Goal: Task Accomplishment & Management: Manage account settings

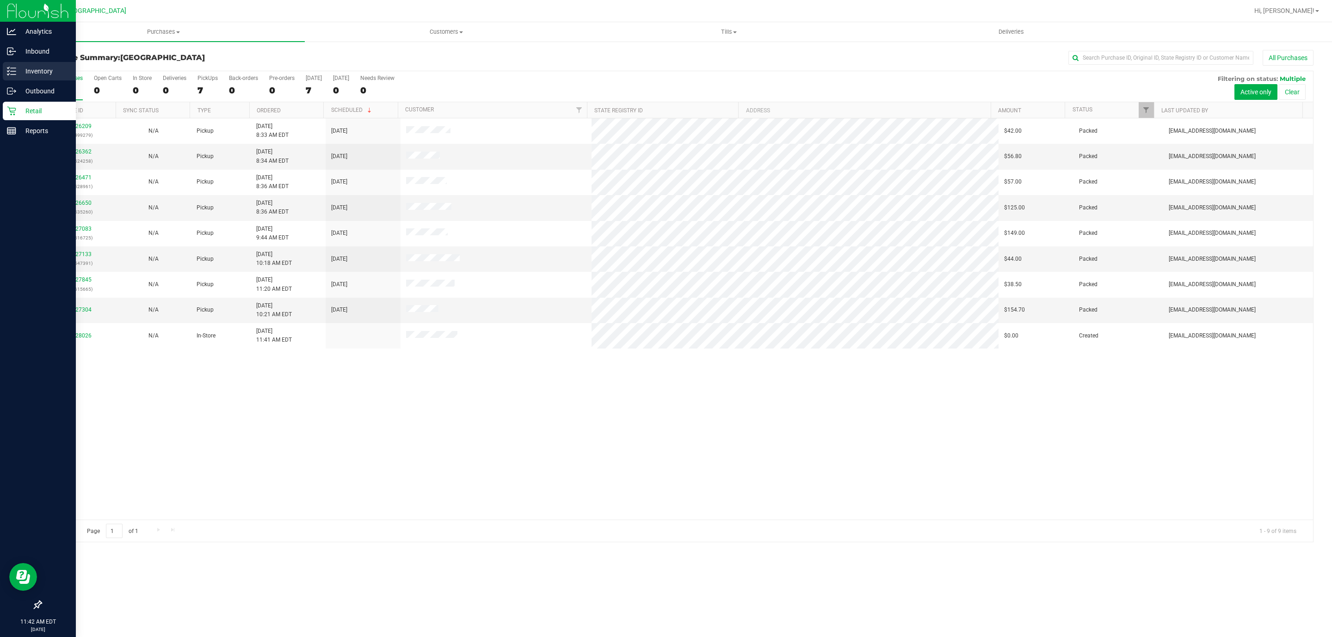
click at [5, 69] on div "Inventory" at bounding box center [39, 71] width 73 height 18
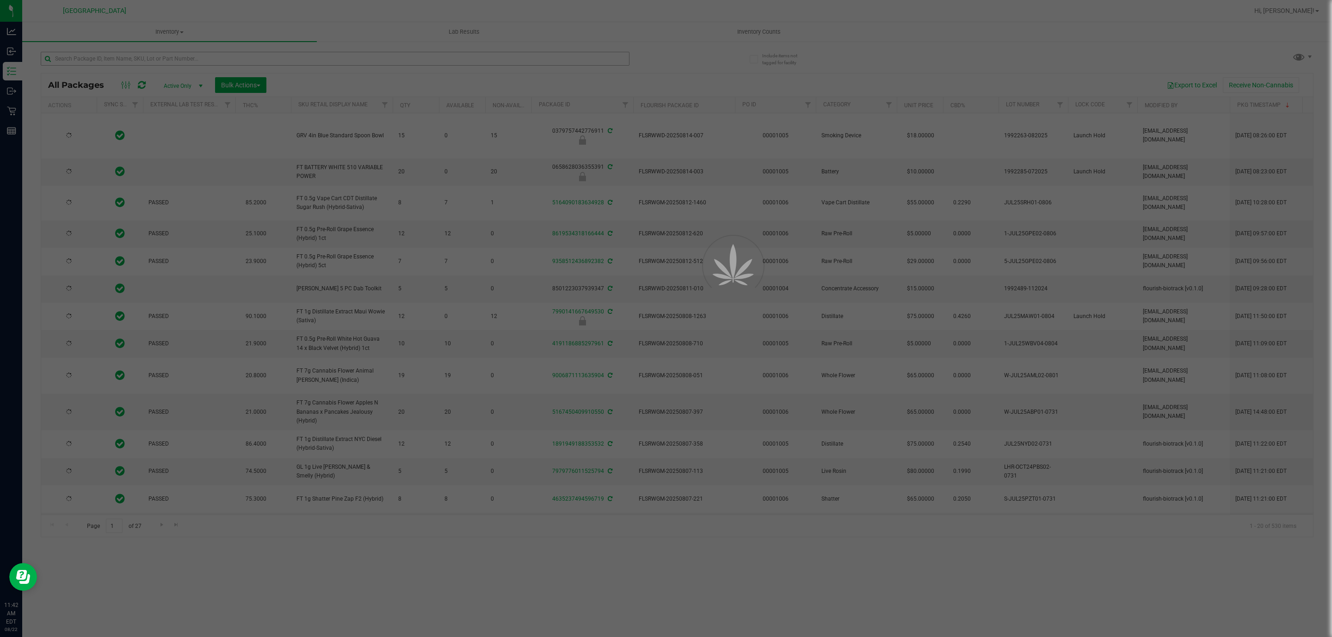
click at [156, 60] on div at bounding box center [666, 318] width 1332 height 637
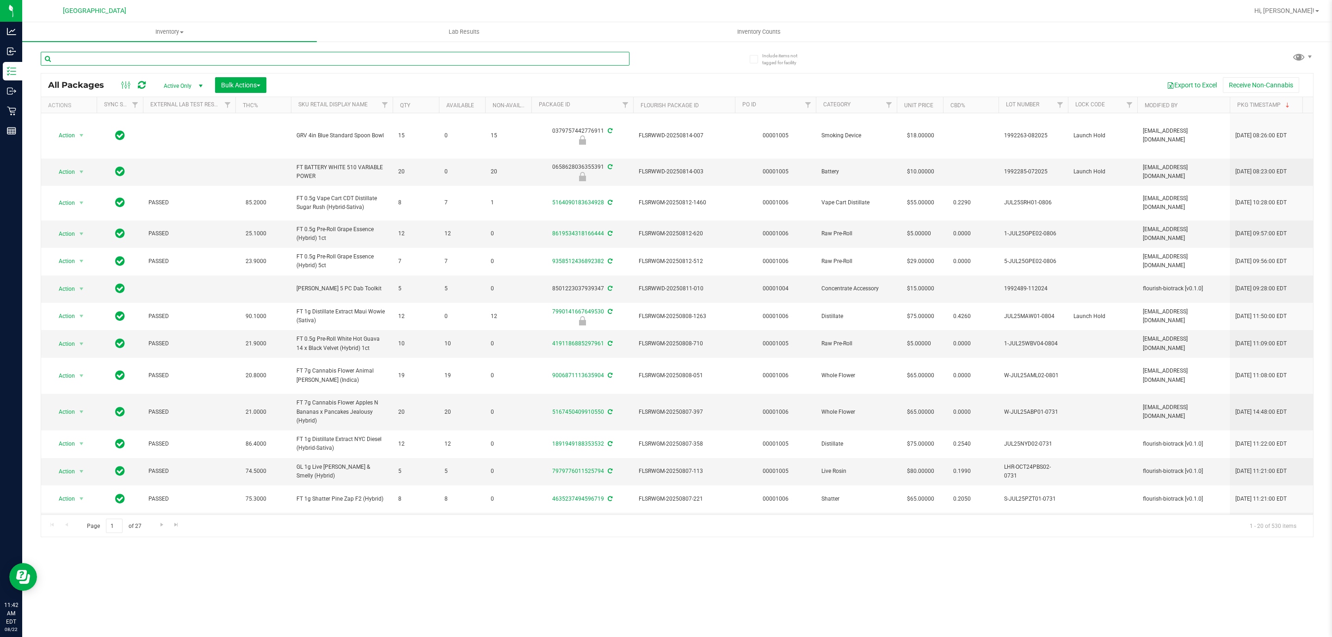
click at [156, 60] on input "text" at bounding box center [335, 59] width 589 height 14
paste input "FT 0.5g Vape Cart CDT Distillate Sugar Rush (Hybrid-Sativa)"
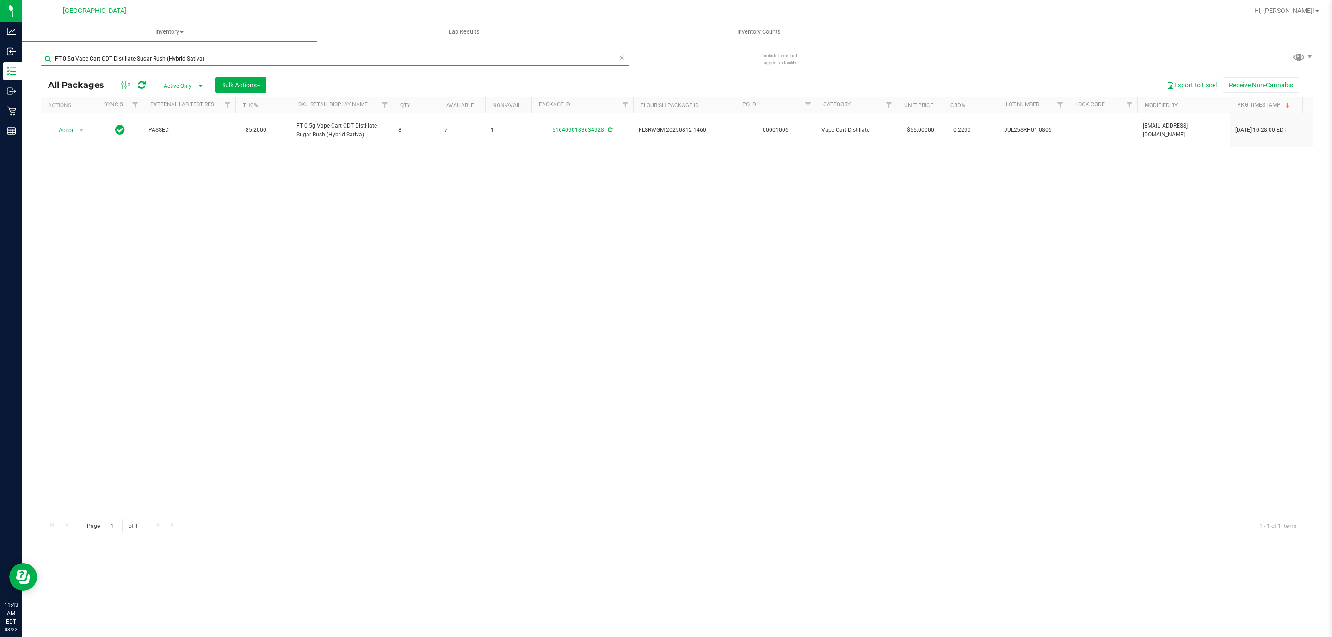
type input "FT 0.5g Vape Cart CDT Distillate Sugar Rush (Hybrid-Sativa)"
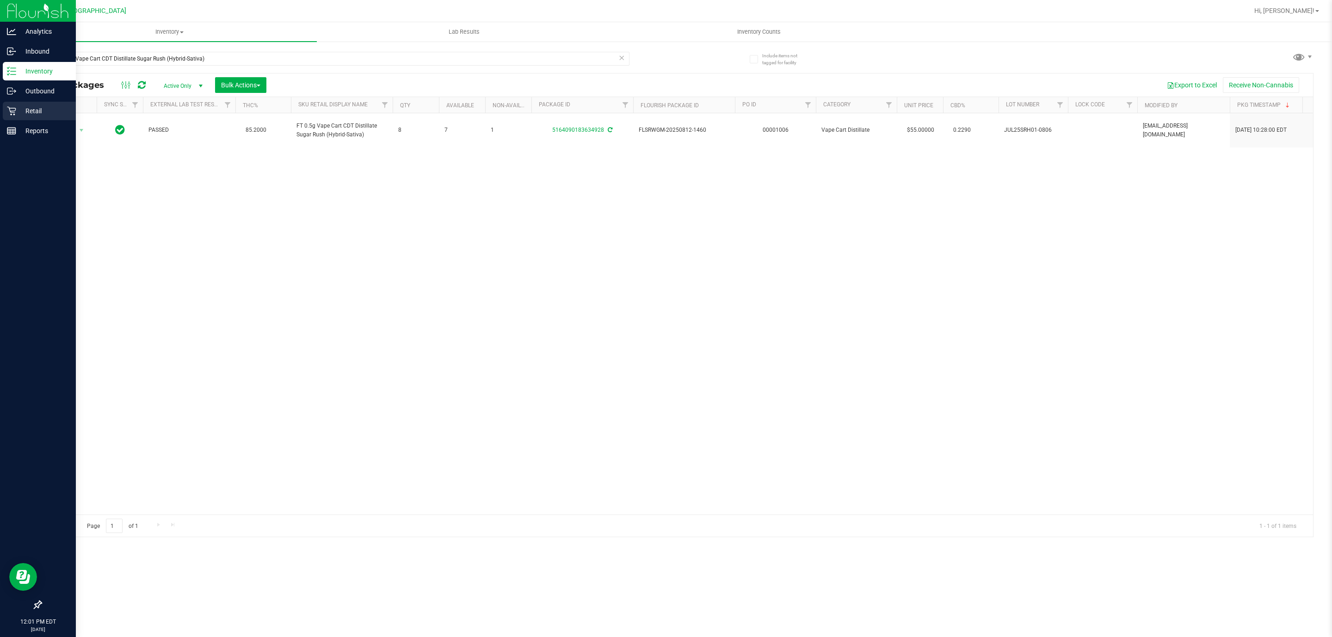
click at [7, 110] on icon at bounding box center [11, 110] width 9 height 9
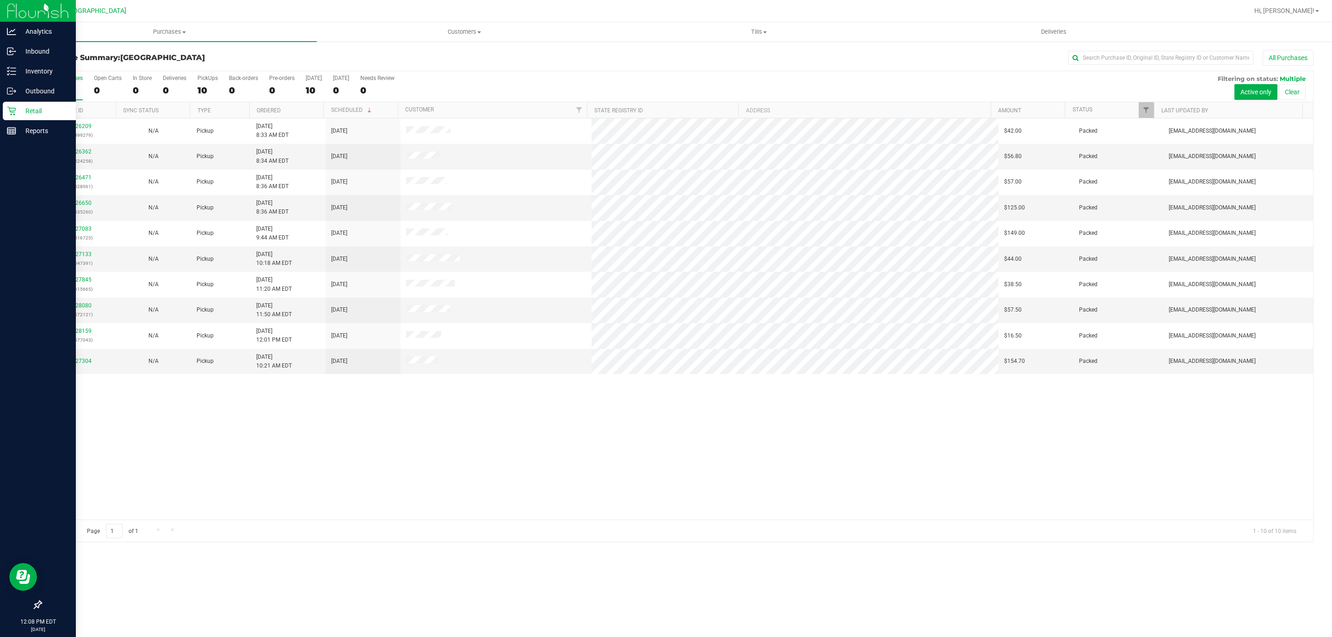
click at [46, 87] on div "All Purchases 10 Open Carts 0 In Store 0 Deliveries 0 PickUps 10 Back-orders 0 …" at bounding box center [676, 86] width 1271 height 31
click at [61, 94] on div "10" at bounding box center [66, 90] width 34 height 11
click at [0, 0] on input "All Purchases 10" at bounding box center [0, 0] width 0 height 0
click at [508, 436] on div "11826209 (316499279) N/A Pickup [DATE] 8:33 AM EDT 8/22/2025 $42.00 Packed [EMA…" at bounding box center [676, 318] width 1271 height 401
drag, startPoint x: 505, startPoint y: 427, endPoint x: 390, endPoint y: 446, distance: 116.6
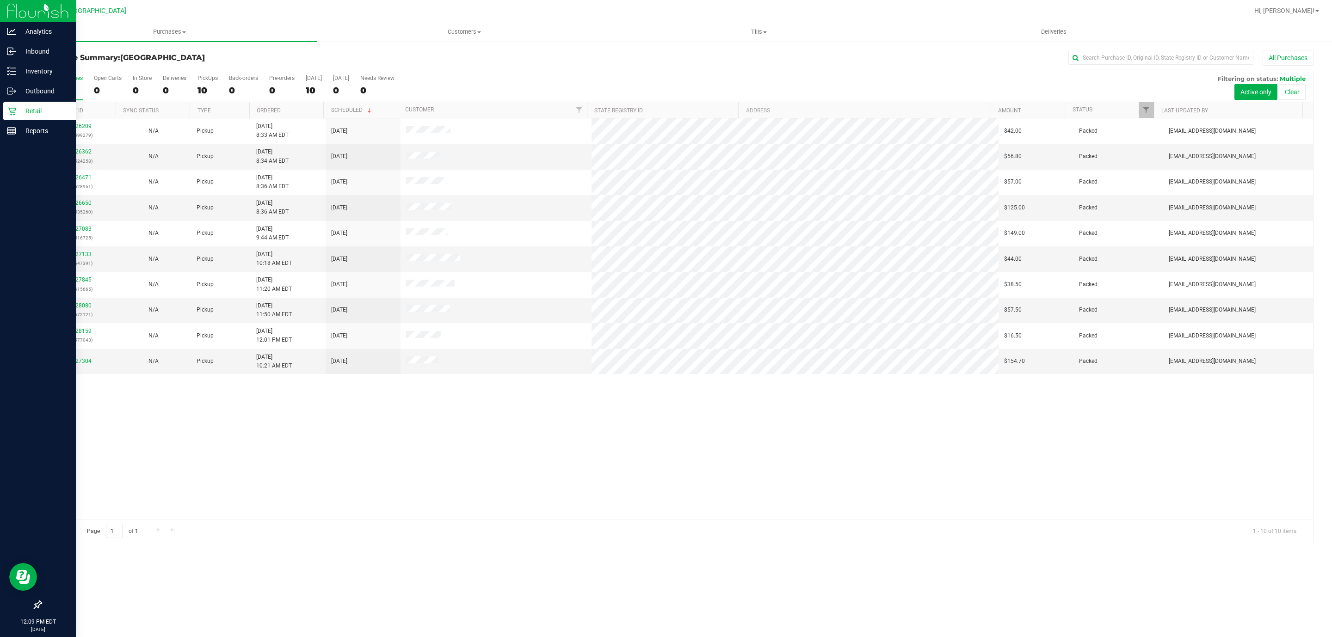
click at [390, 446] on div "11826209 (316499279) N/A Pickup [DATE] 8:33 AM EDT 8/22/2025 $42.00 Packed [EMA…" at bounding box center [676, 318] width 1271 height 401
drag, startPoint x: 49, startPoint y: 93, endPoint x: 888, endPoint y: 455, distance: 913.7
click at [888, 455] on div "All Purchases 10 Open Carts 0 In Store 0 Deliveries 0 PickUps 10 Back-orders 0 …" at bounding box center [677, 307] width 1272 height 472
click at [31, 50] on p "Inbound" at bounding box center [43, 51] width 55 height 11
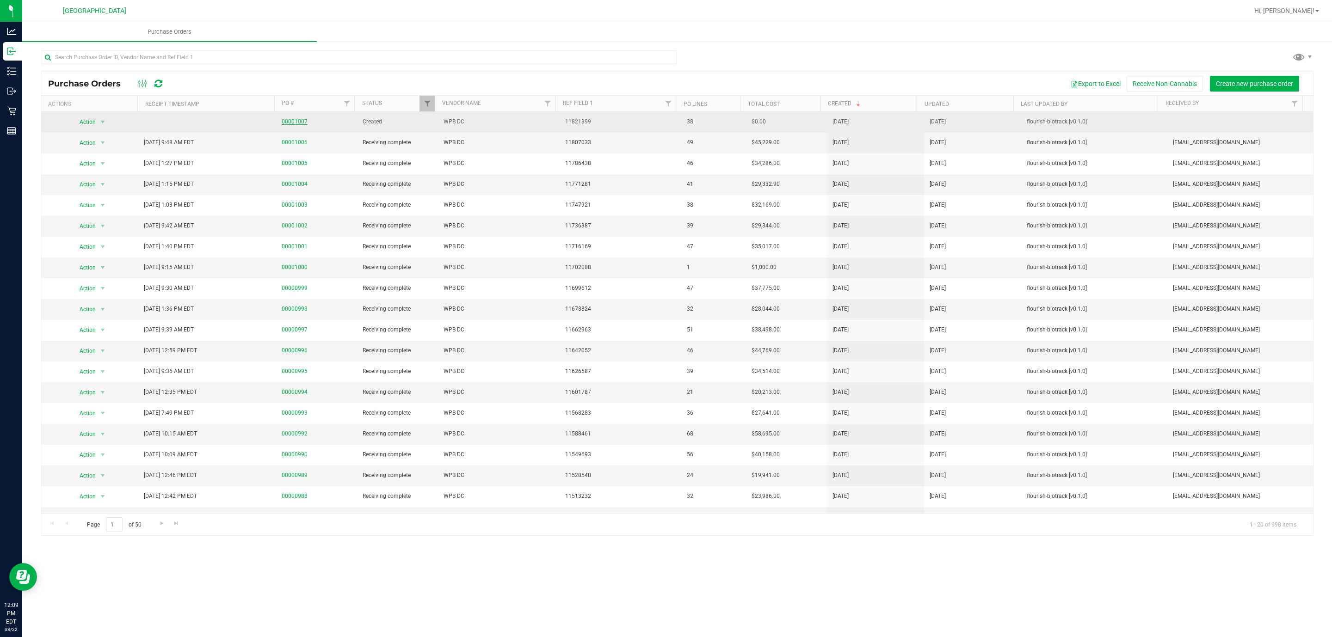
click at [295, 125] on link "00001007" at bounding box center [295, 121] width 26 height 6
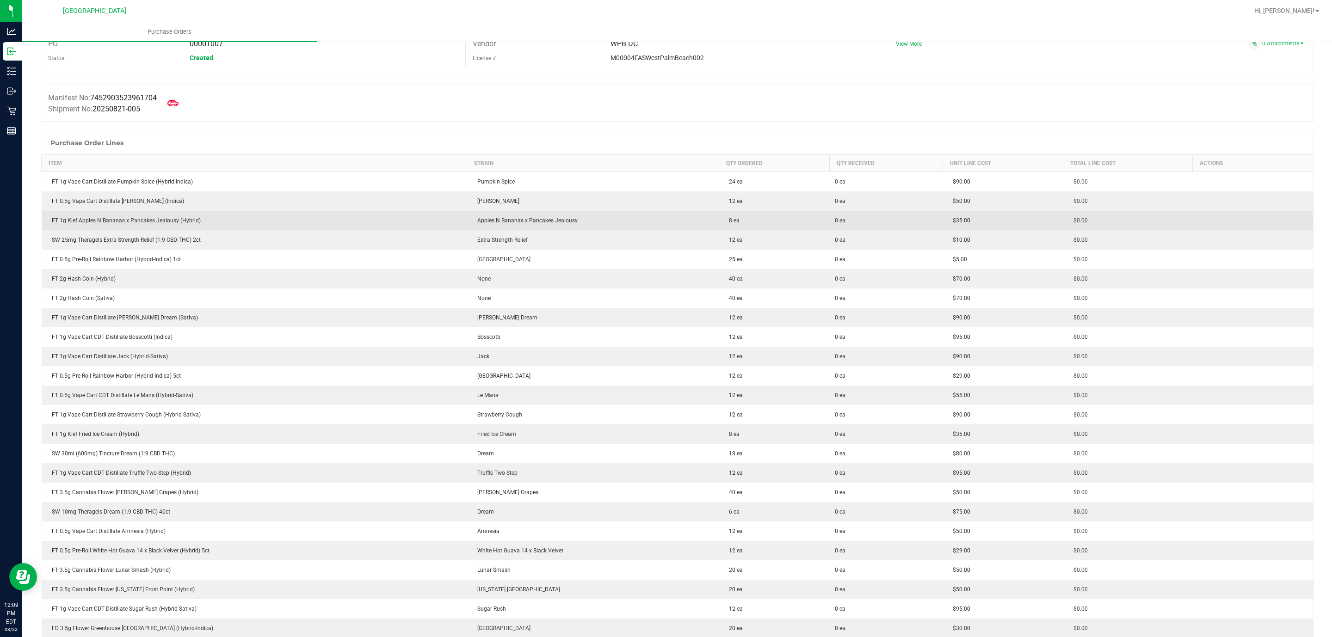
scroll to position [69, 0]
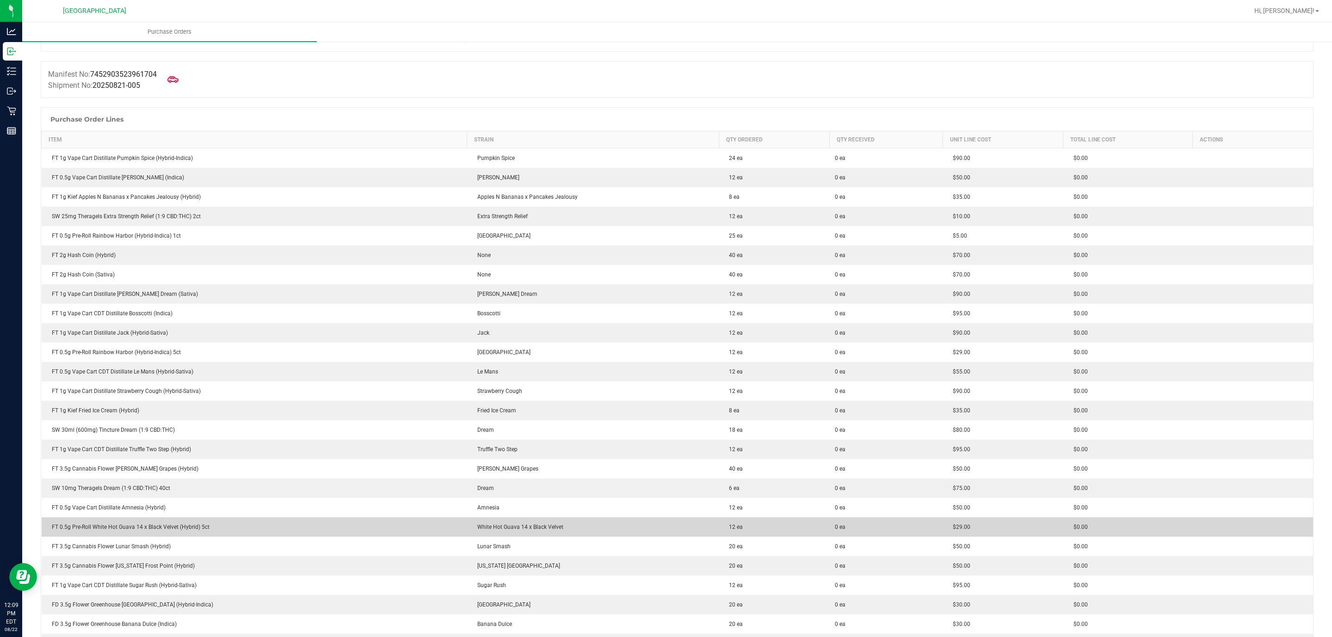
click at [528, 525] on span "White Hot Guava 14 x Black Velvet" at bounding box center [518, 527] width 91 height 6
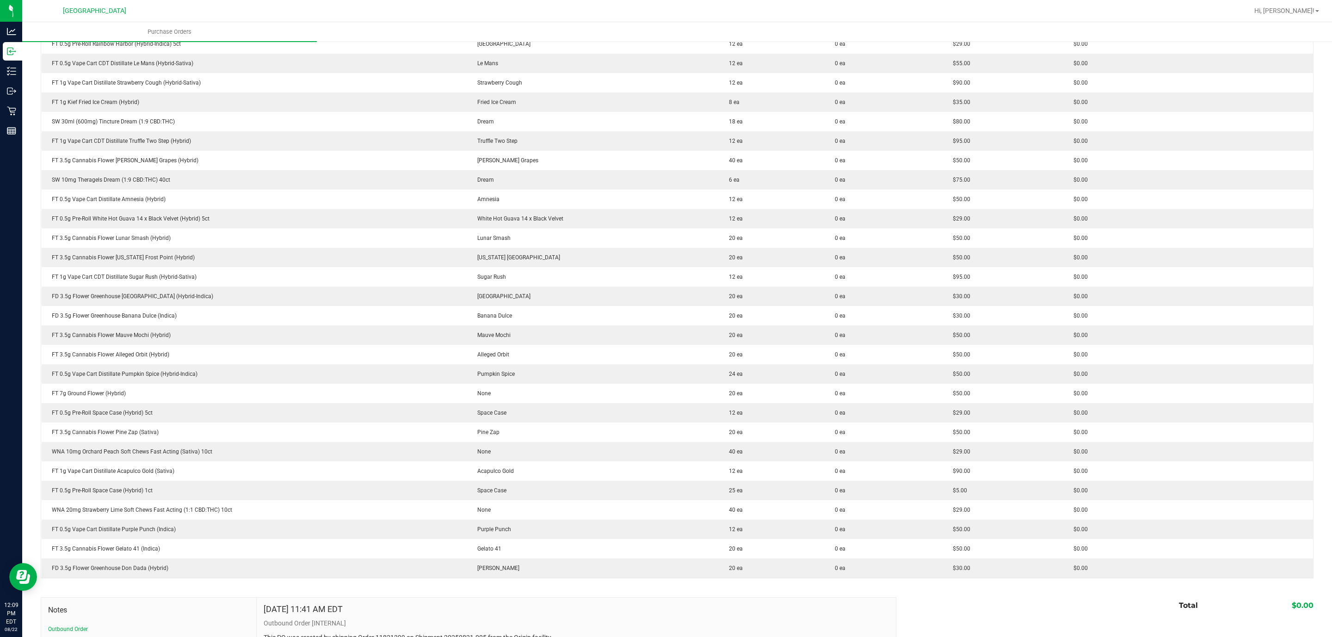
scroll to position [416, 0]
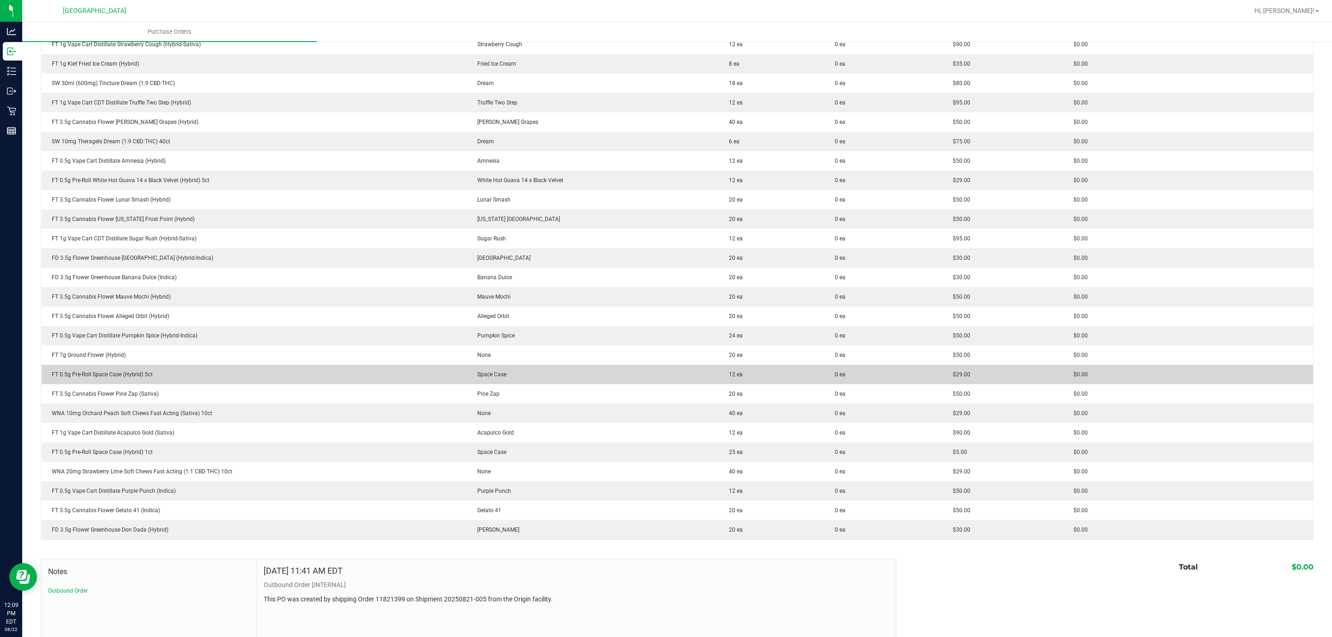
click at [493, 378] on span "Space Case" at bounding box center [490, 374] width 34 height 6
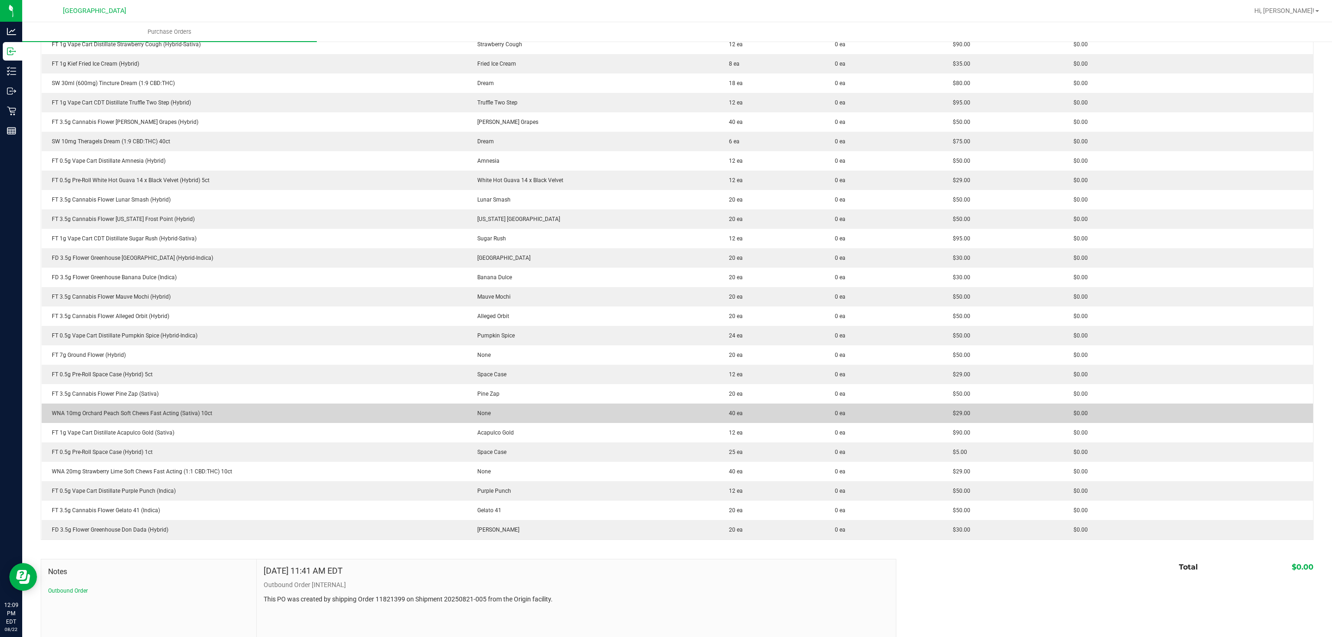
click at [494, 405] on td "None" at bounding box center [593, 413] width 252 height 19
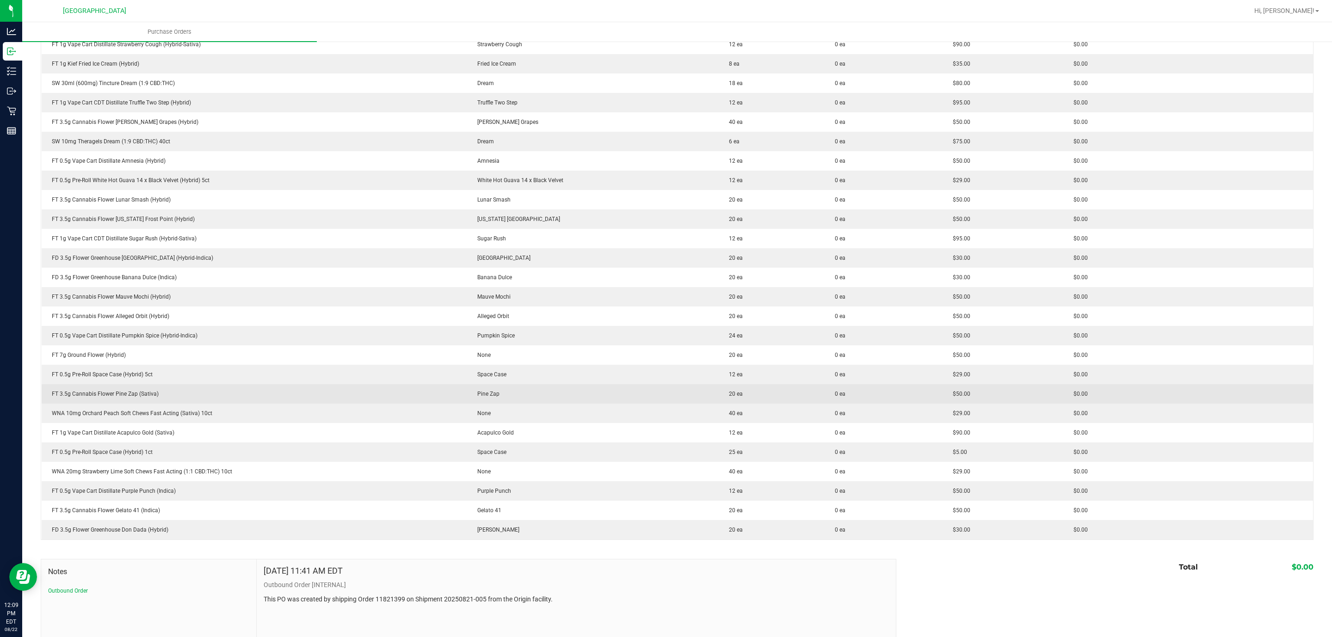
click at [486, 394] on span "Pine Zap" at bounding box center [486, 394] width 27 height 6
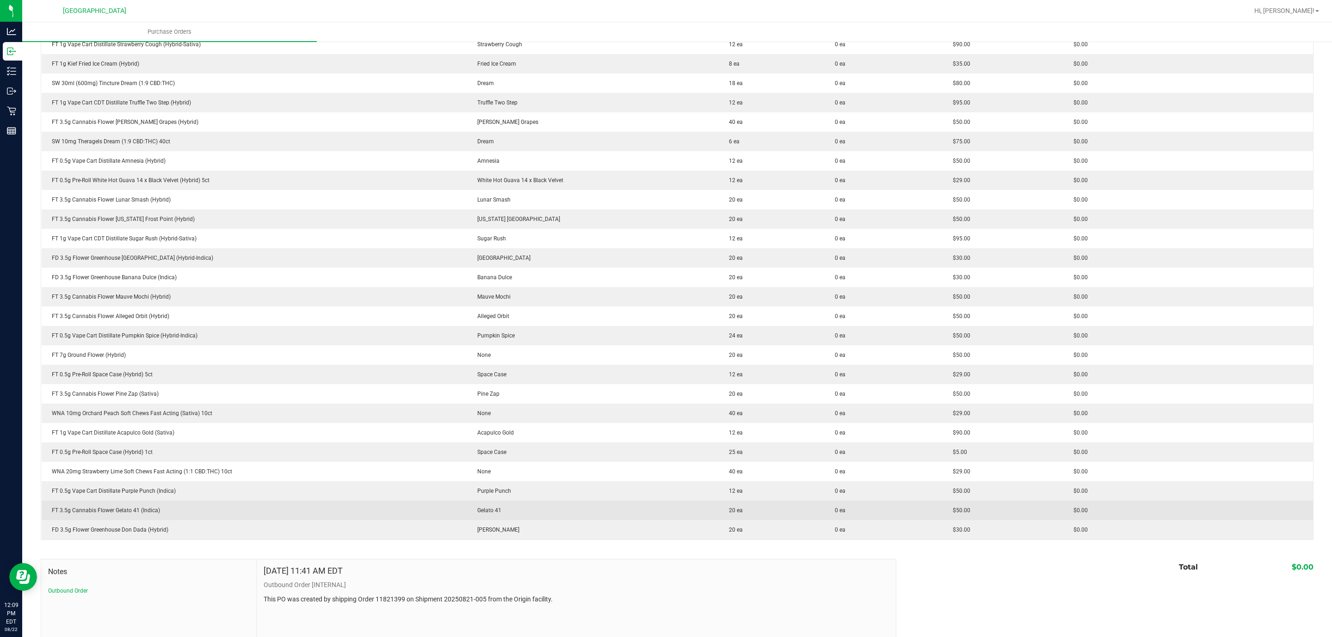
click at [481, 515] on td "Gelato 41" at bounding box center [593, 510] width 252 height 19
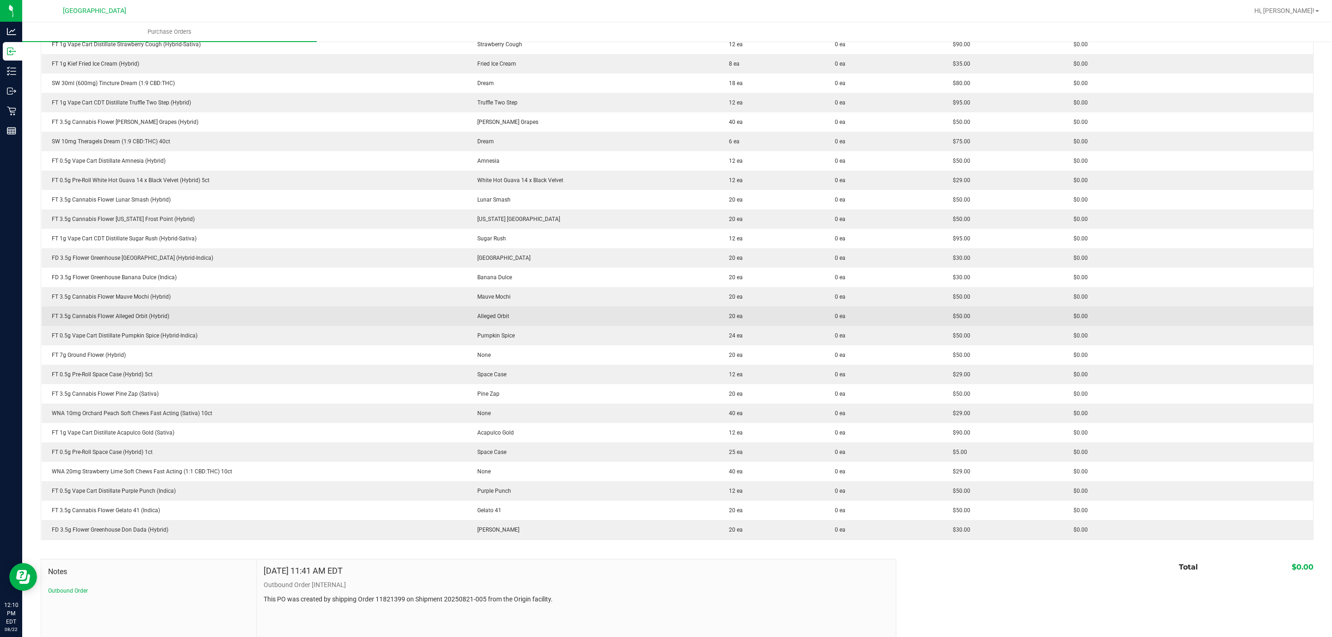
click at [488, 308] on td "Alleged Orbit" at bounding box center [593, 316] width 252 height 19
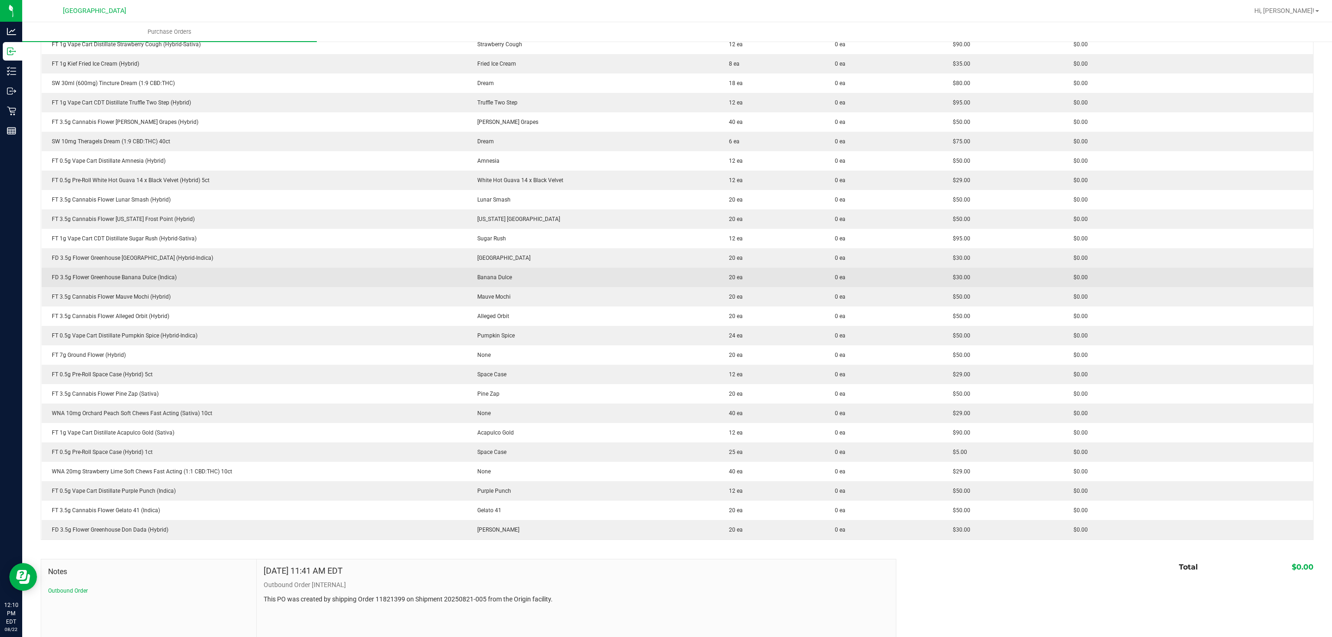
click at [505, 278] on td "Banana Dulce" at bounding box center [593, 277] width 252 height 19
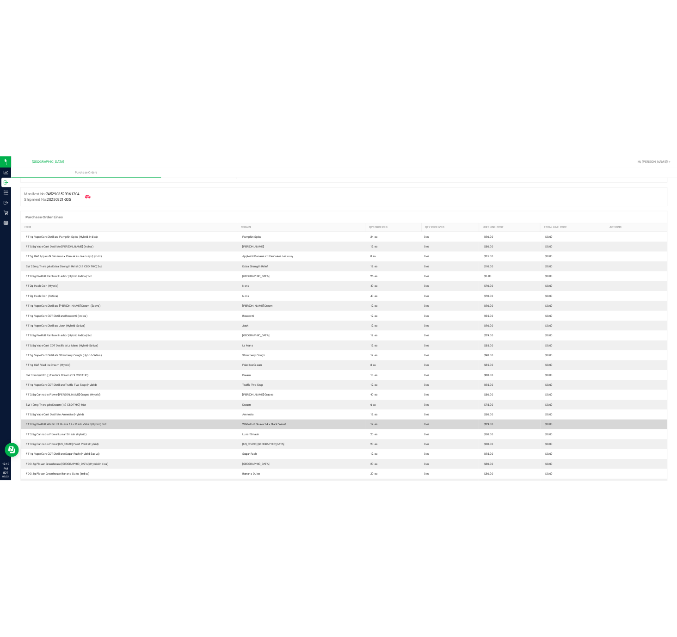
scroll to position [0, 0]
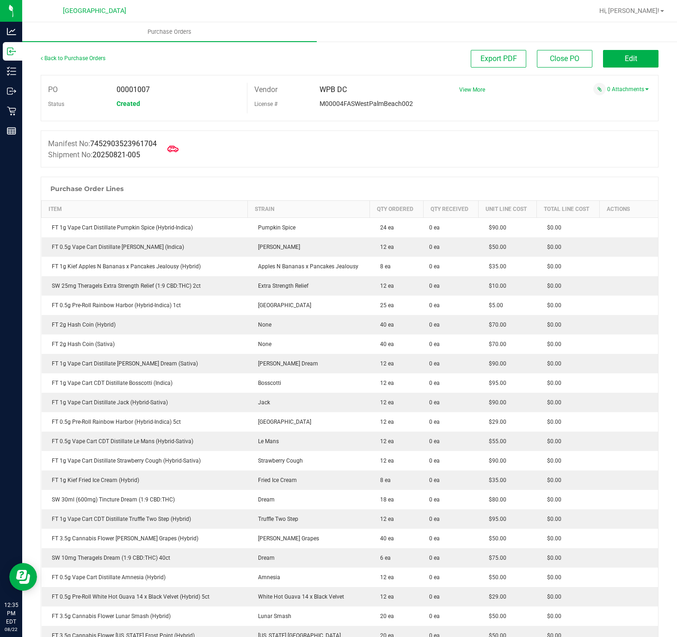
click at [350, 168] on div at bounding box center [350, 171] width 618 height 9
click at [350, 170] on div at bounding box center [350, 171] width 618 height 9
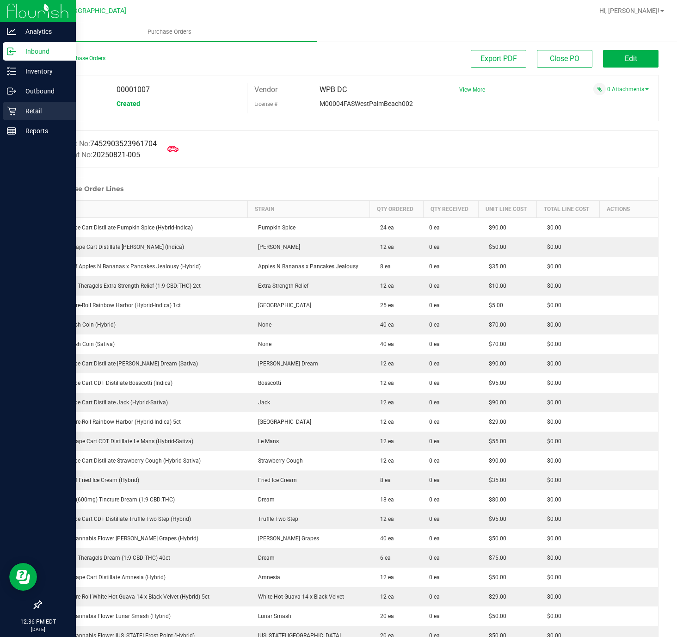
click at [25, 117] on div "Retail" at bounding box center [39, 111] width 73 height 18
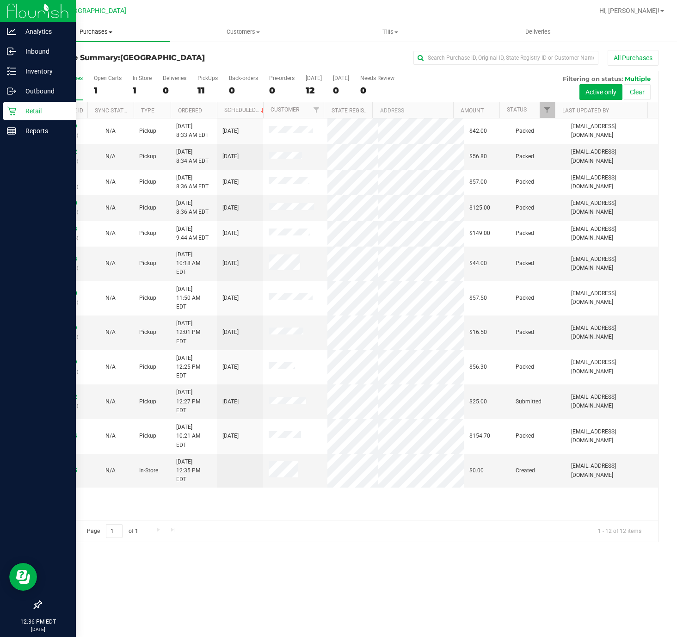
click at [94, 28] on span "Purchases" at bounding box center [95, 32] width 147 height 8
click at [73, 63] on span "Fulfillment" at bounding box center [50, 67] width 57 height 8
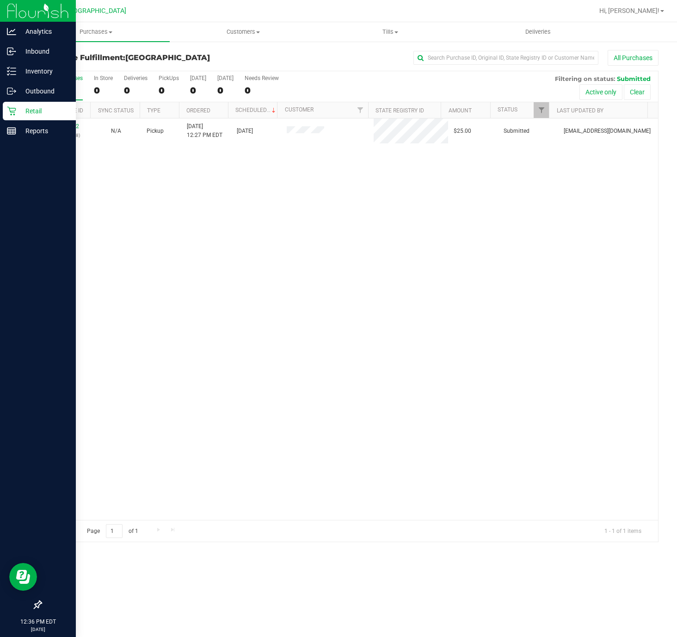
click at [232, 276] on div "11828392 (316585128) N/A Pickup [DATE] 12:27 PM EDT 8/22/2025 $25.00 Submitted …" at bounding box center [349, 318] width 617 height 401
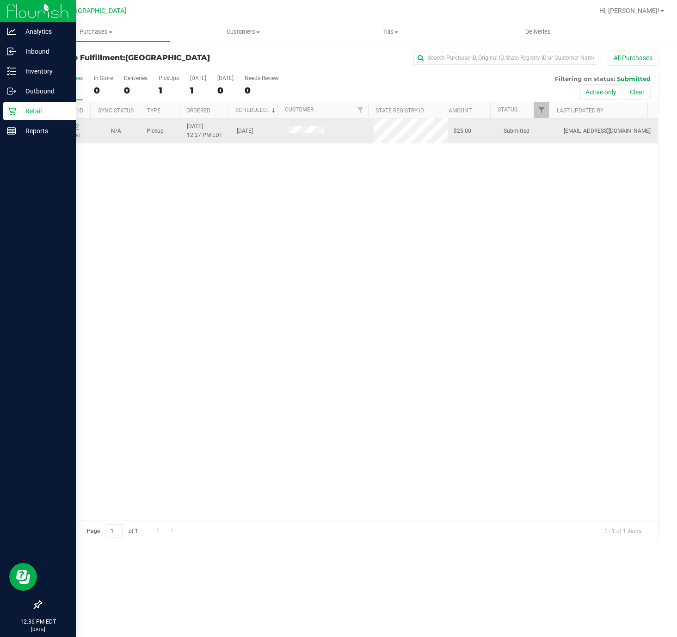
click at [61, 128] on link "11828392" at bounding box center [66, 126] width 26 height 6
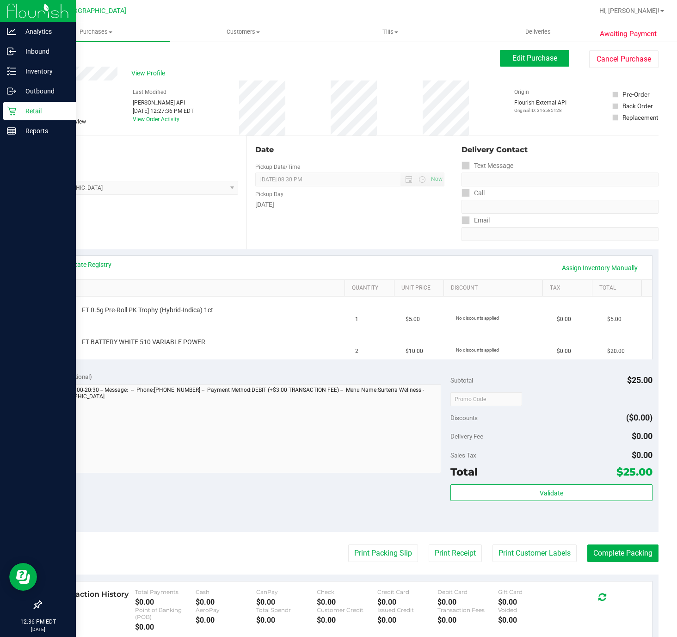
click at [123, 222] on div "Location Pickup Store [GEOGRAPHIC_DATA] WC Select Store [PERSON_NAME][GEOGRAPHI…" at bounding box center [144, 192] width 206 height 113
click at [190, 266] on div "View State Registry Assign Inventory Manually" at bounding box center [350, 268] width 588 height 16
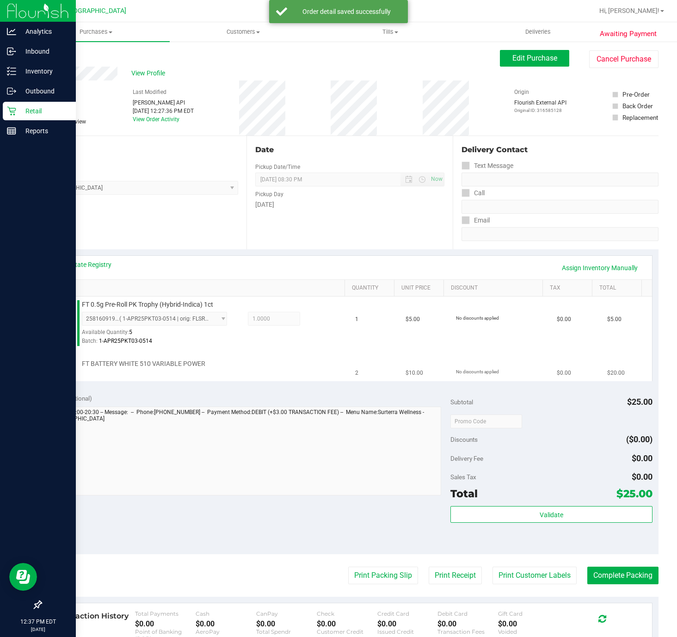
click at [186, 365] on span "FT BATTERY WHITE 510 VARIABLE POWER" at bounding box center [143, 363] width 123 height 9
copy div "FT BATTERY WHITE 510 VARIABLE POWER"
click at [290, 394] on div "Notes (optional)" at bounding box center [249, 397] width 404 height 9
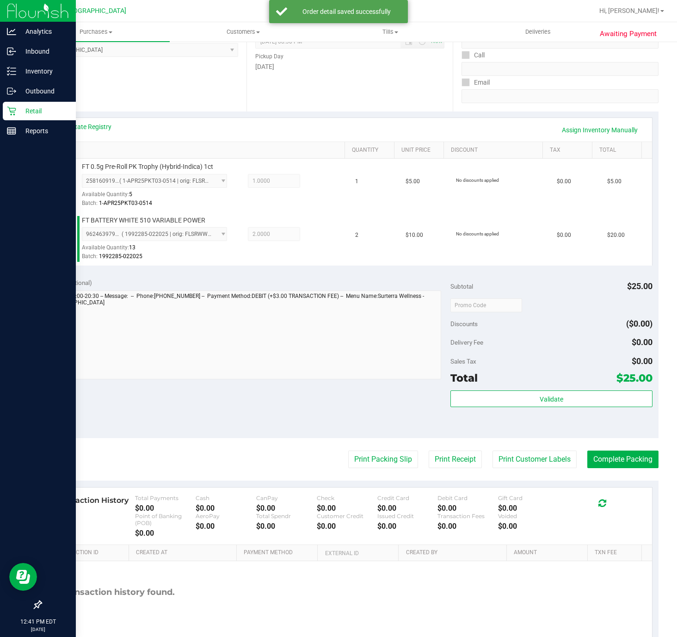
scroll to position [139, 0]
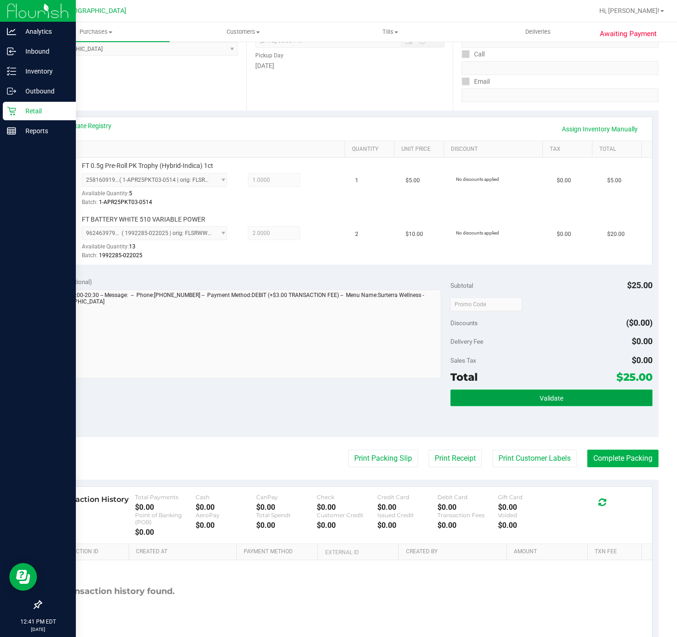
click at [566, 399] on button "Validate" at bounding box center [551, 397] width 202 height 17
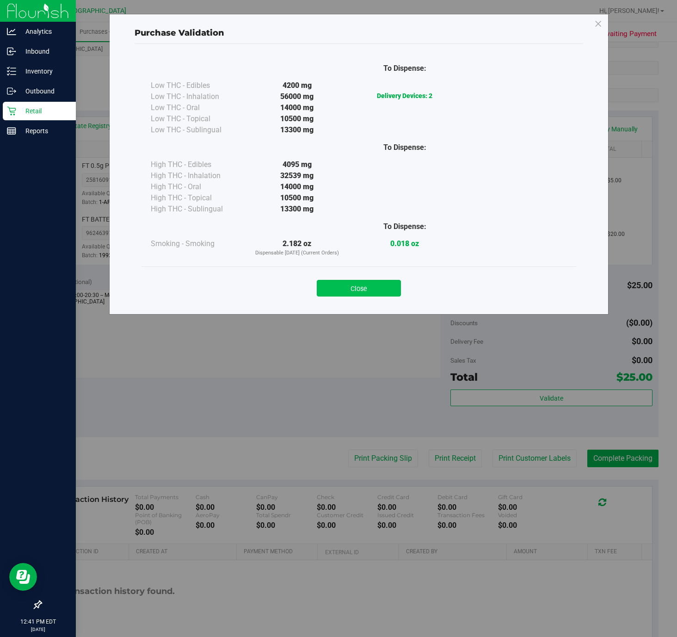
click at [358, 290] on button "Close" at bounding box center [359, 288] width 84 height 17
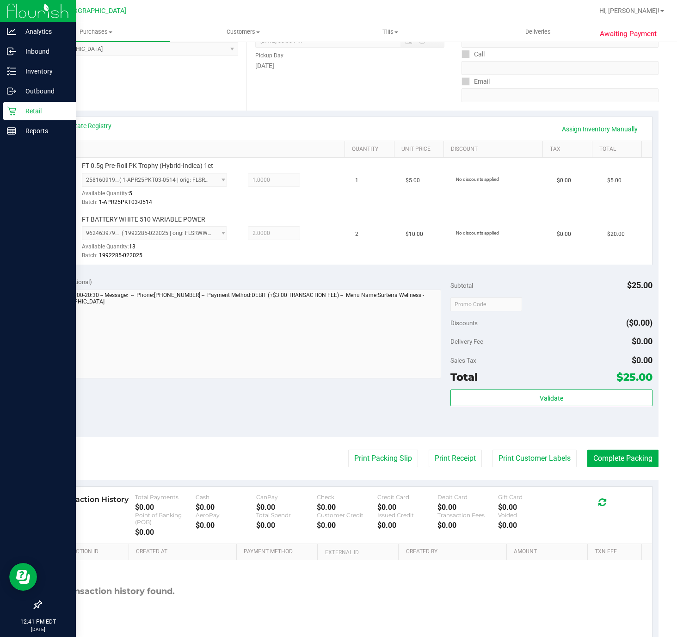
click at [594, 409] on div "Validate" at bounding box center [551, 410] width 202 height 42
click at [570, 389] on div "Subtotal $25.00 Discounts ($0.00) Delivery Fee $0.00 Sales Tax $0.00 Total $25.…" at bounding box center [551, 354] width 202 height 154
click at [564, 401] on button "Validate" at bounding box center [551, 397] width 202 height 17
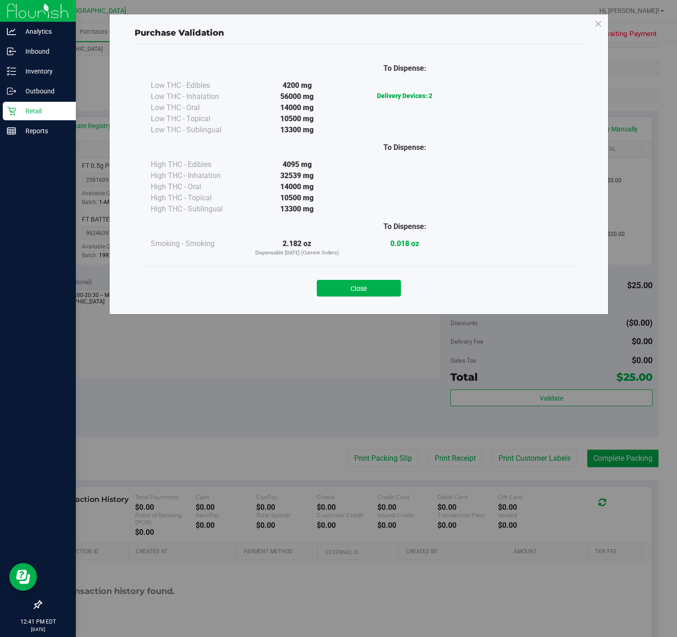
click at [372, 283] on button "Close" at bounding box center [359, 288] width 84 height 17
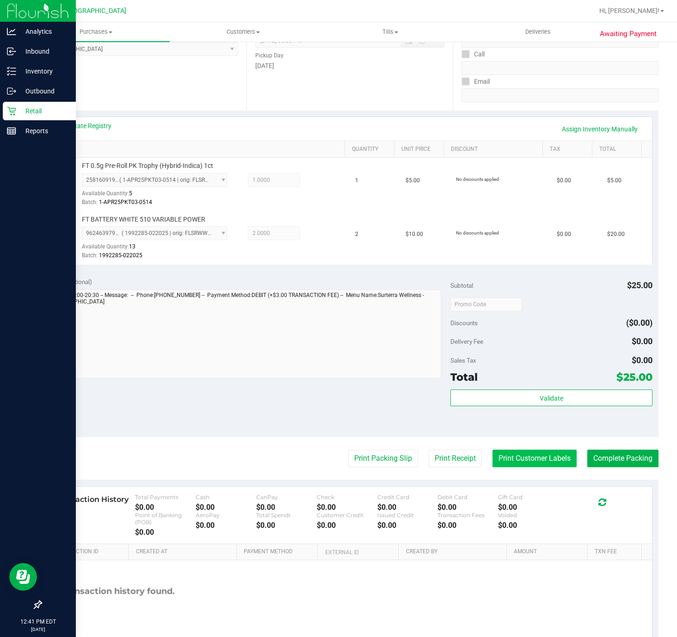
click at [515, 458] on button "Print Customer Labels" at bounding box center [534, 458] width 84 height 18
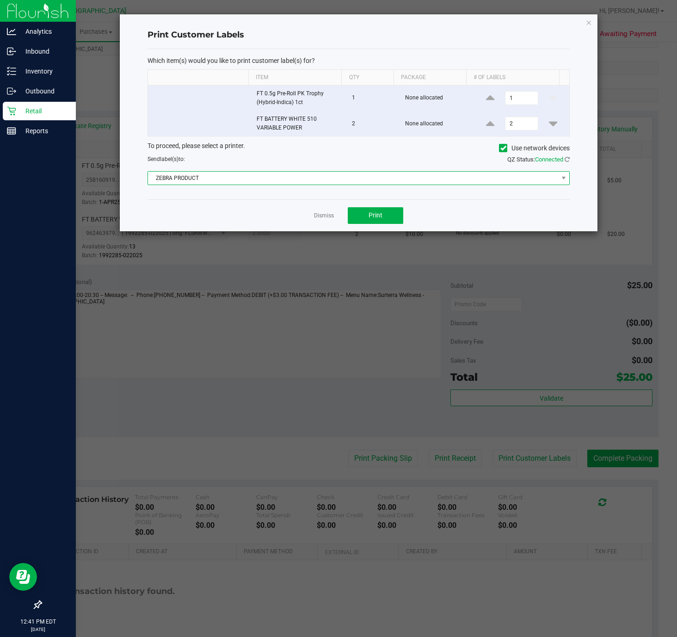
click at [294, 184] on span "ZEBRA PRODUCT" at bounding box center [353, 178] width 410 height 13
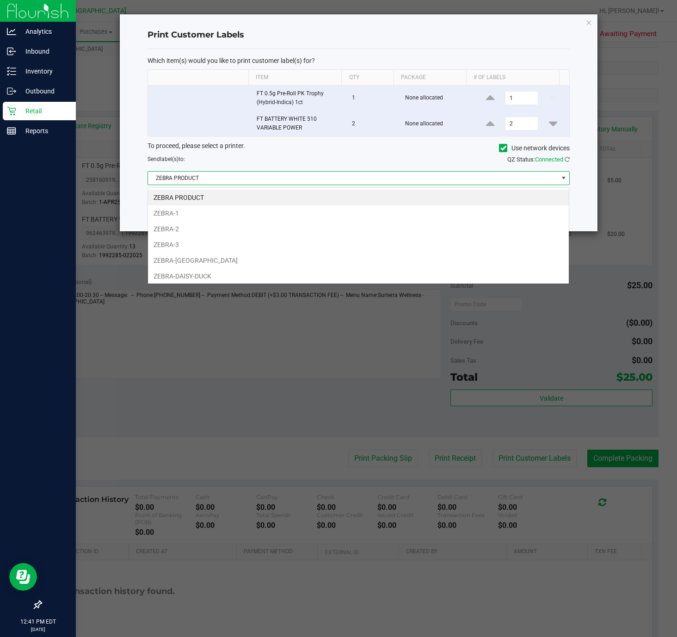
scroll to position [14, 422]
click at [255, 265] on li "ZEBRA-[GEOGRAPHIC_DATA]" at bounding box center [358, 260] width 421 height 16
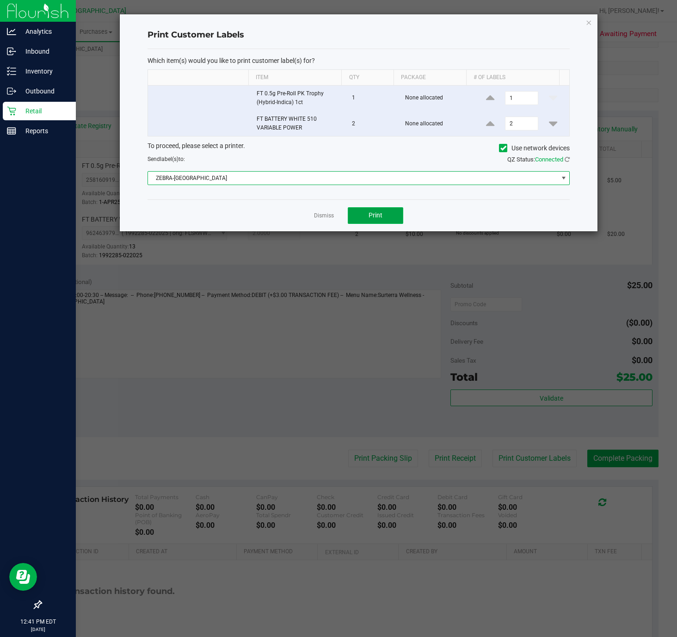
click at [389, 222] on button "Print" at bounding box center [375, 215] width 55 height 17
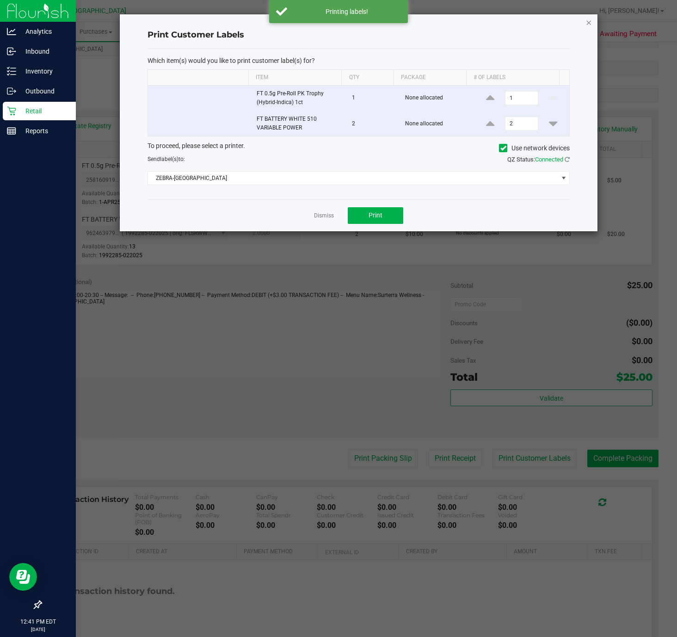
click at [591, 22] on icon "button" at bounding box center [589, 22] width 6 height 11
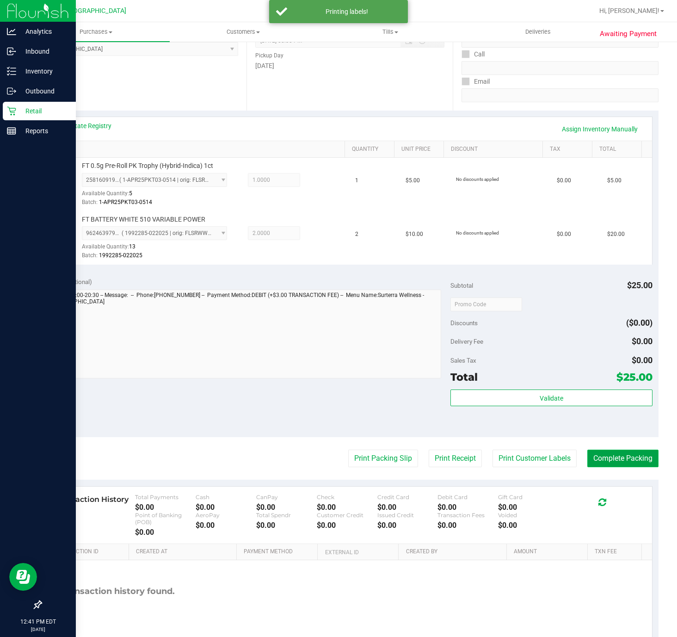
click at [591, 461] on button "Complete Packing" at bounding box center [622, 458] width 71 height 18
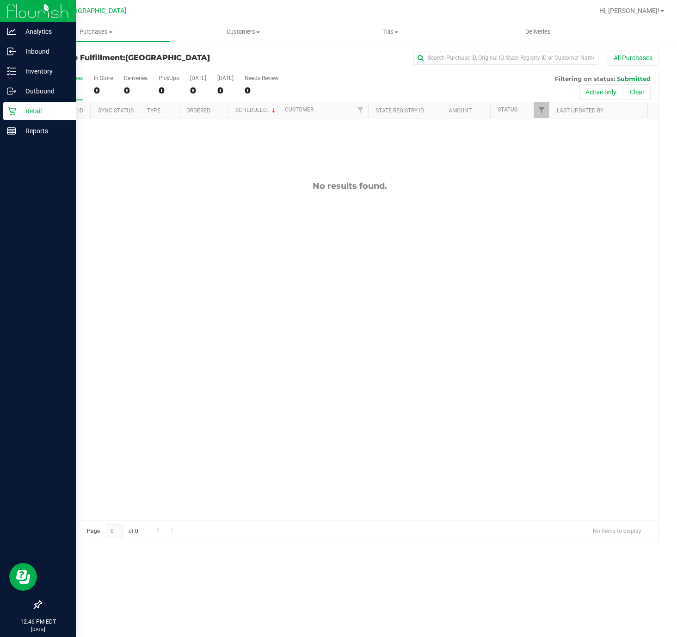
click at [294, 391] on div "No results found." at bounding box center [349, 350] width 617 height 464
click at [190, 201] on div "11828622 (316589946) N/A Pickup [DATE] 12:51 PM EDT 8/22/2025 $198.80 Submitted…" at bounding box center [349, 318] width 617 height 401
click at [190, 199] on div "11828622 (316589946) N/A Pickup [DATE] 12:51 PM EDT 8/22/2025 $198.80 Submitted…" at bounding box center [349, 318] width 617 height 401
click at [198, 197] on div "11828622 (316589946) N/A Pickup [DATE] 12:51 PM EDT 8/22/2025 $198.80 Submitted…" at bounding box center [349, 318] width 617 height 401
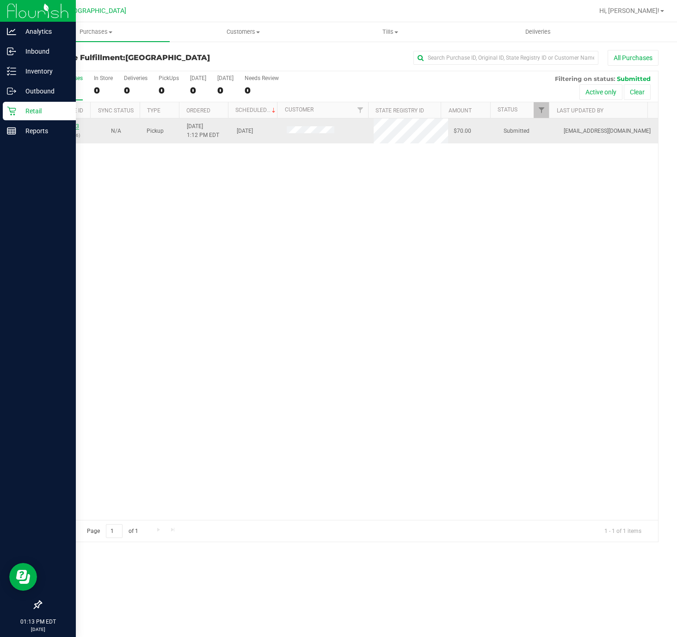
click at [68, 128] on link "11828803" at bounding box center [66, 126] width 26 height 6
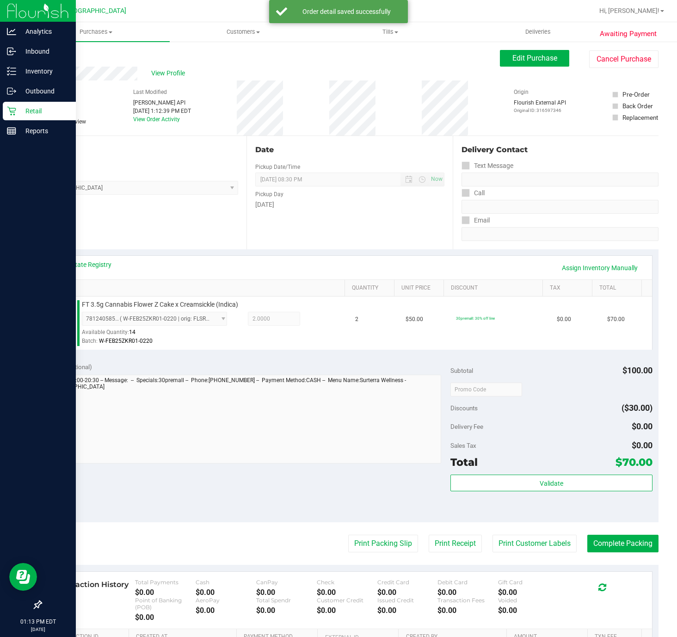
click at [516, 473] on div "Subtotal $100.00 Discounts ($30.00) Delivery Fee $0.00 Sales Tax $0.00 Total $7…" at bounding box center [551, 439] width 202 height 154
click at [516, 480] on button "Validate" at bounding box center [551, 482] width 202 height 17
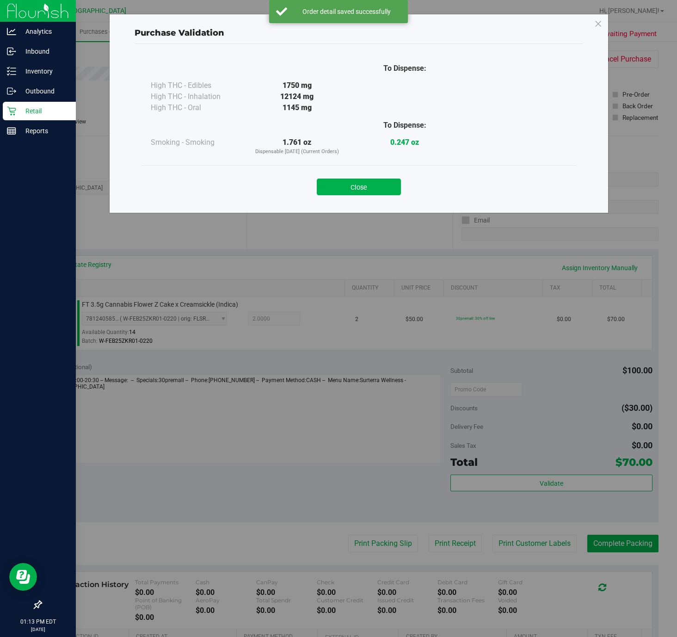
click at [336, 209] on div "Purchase Validation To Dispense: High THC - Edibles 1750 mg" at bounding box center [358, 113] width 499 height 199
click at [344, 188] on button "Close" at bounding box center [359, 186] width 84 height 17
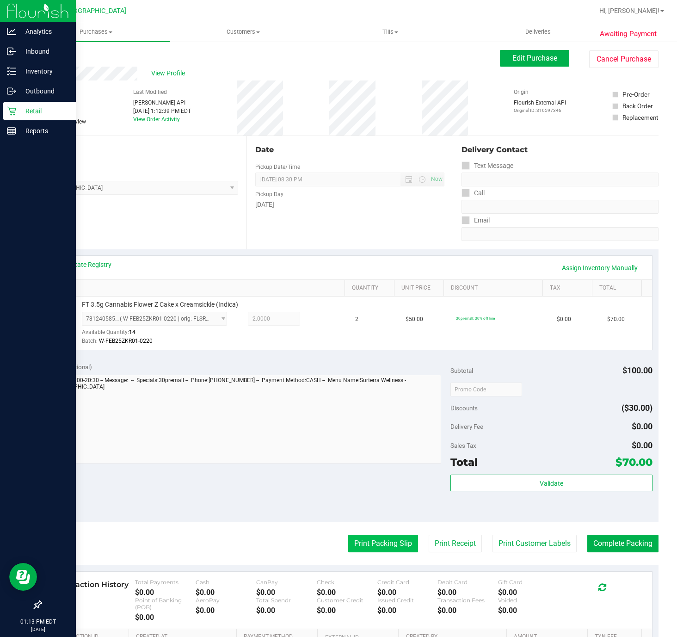
drag, startPoint x: 388, startPoint y: 561, endPoint x: 383, endPoint y: 546, distance: 16.2
click at [388, 559] on purchase-details "Back Edit Purchase Cancel Purchase View Profile # 11828803 BioTrack ID: - Submi…" at bounding box center [350, 397] width 618 height 694
click at [383, 546] on button "Print Packing Slip" at bounding box center [383, 543] width 70 height 18
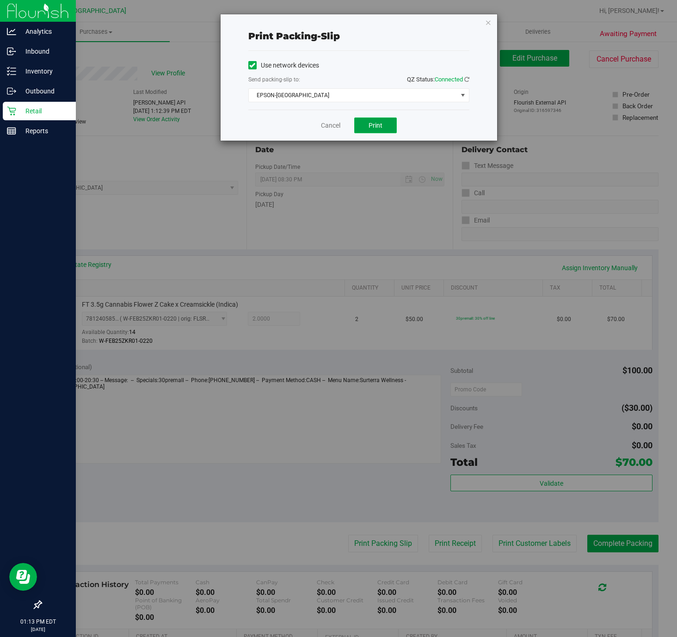
click at [372, 119] on button "Print" at bounding box center [375, 125] width 43 height 16
drag, startPoint x: 343, startPoint y: 121, endPoint x: 324, endPoint y: 129, distance: 20.9
click at [334, 127] on div "Cancel Print" at bounding box center [358, 125] width 221 height 31
click at [324, 129] on link "Cancel" at bounding box center [330, 126] width 19 height 10
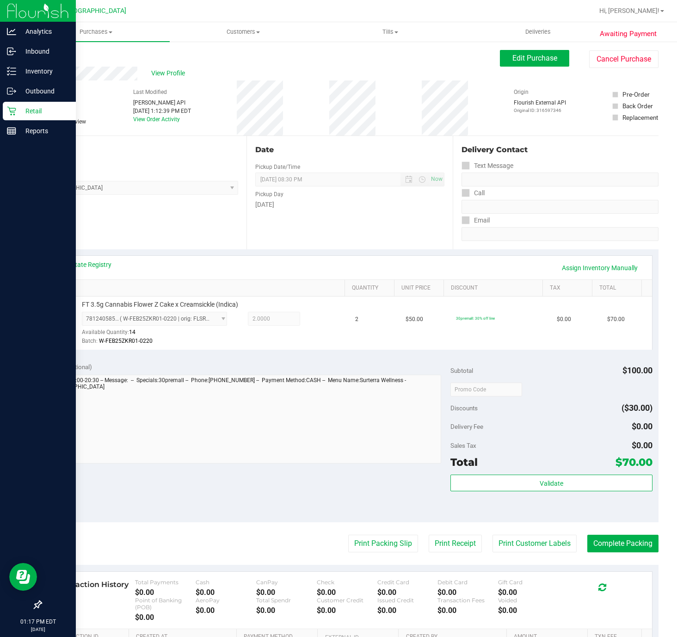
click at [471, 495] on div "Validate" at bounding box center [551, 495] width 202 height 42
click at [472, 492] on div "Validate" at bounding box center [551, 483] width 202 height 18
click at [473, 488] on button "Validate" at bounding box center [551, 482] width 202 height 17
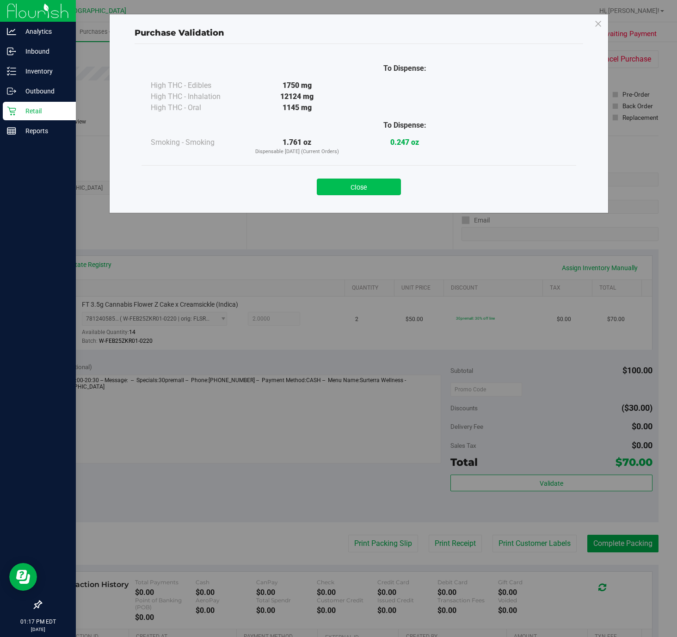
click at [349, 195] on button "Close" at bounding box center [359, 186] width 84 height 17
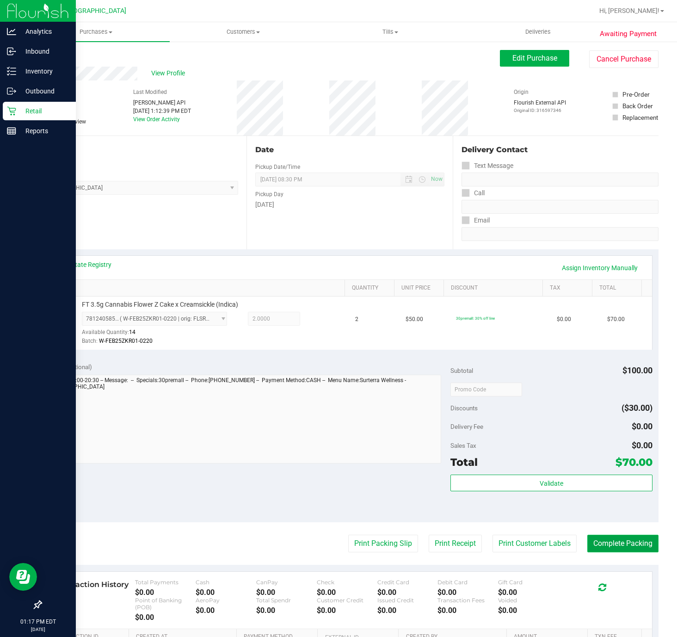
drag, startPoint x: 609, startPoint y: 538, endPoint x: 614, endPoint y: 539, distance: 5.6
click at [614, 539] on button "Complete Packing" at bounding box center [622, 543] width 71 height 18
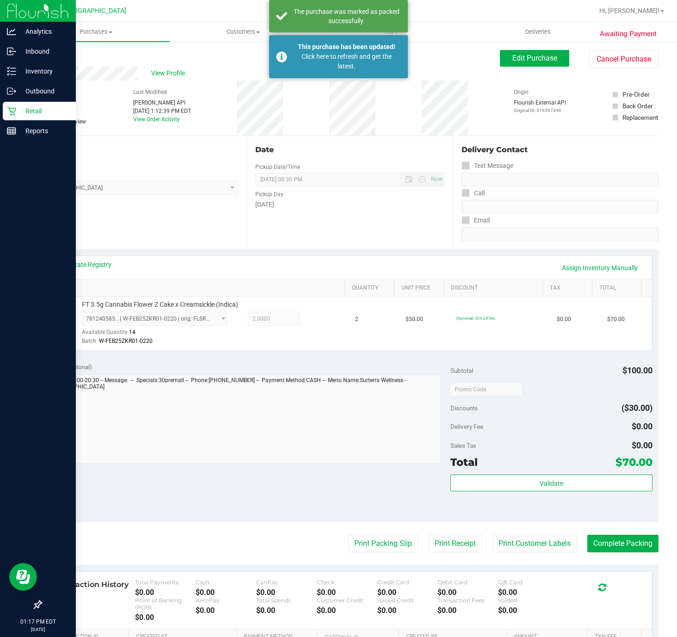
click at [15, 110] on icon at bounding box center [11, 111] width 9 height 9
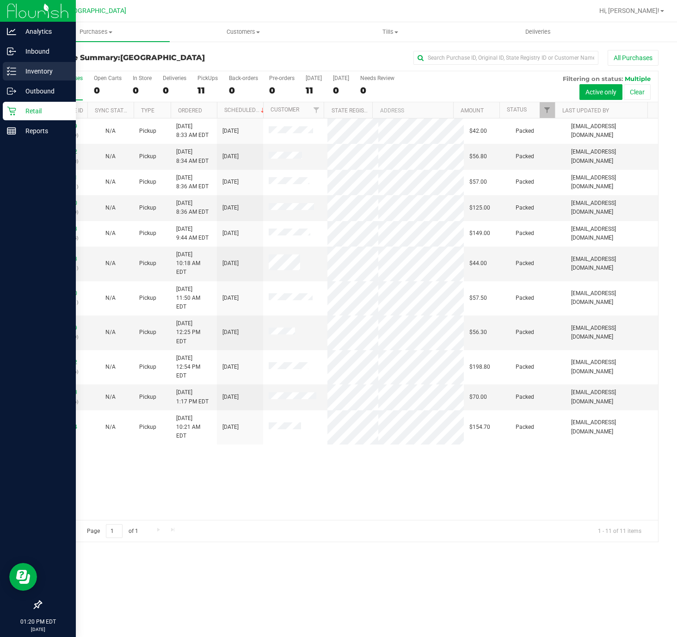
click at [15, 78] on div "Inventory" at bounding box center [39, 71] width 73 height 18
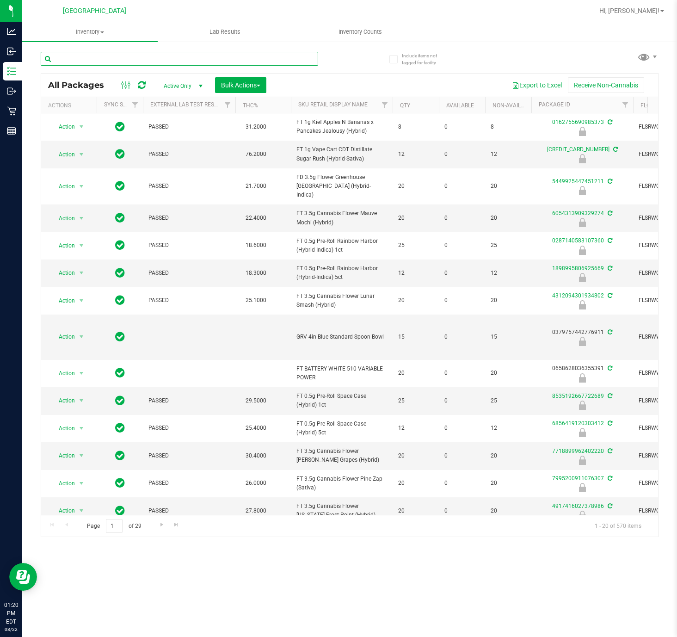
click at [126, 58] on input "text" at bounding box center [179, 59] width 277 height 14
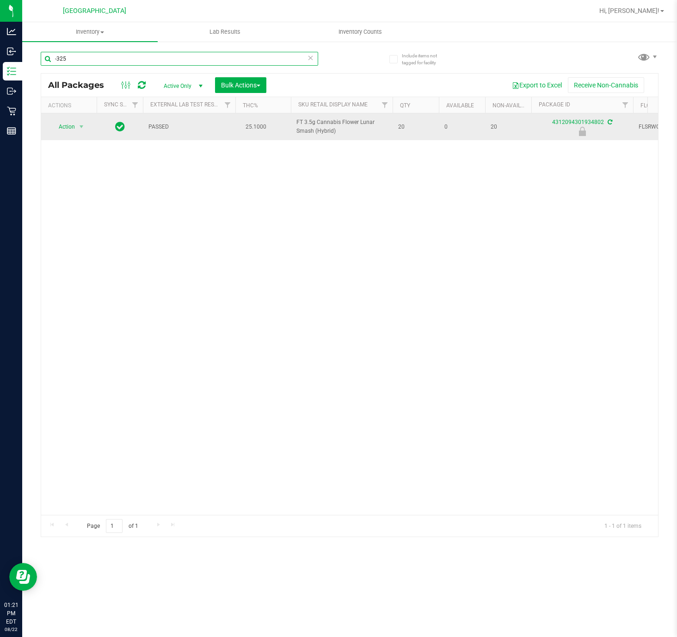
type input "-325"
click at [74, 123] on span "Action" at bounding box center [62, 126] width 25 height 13
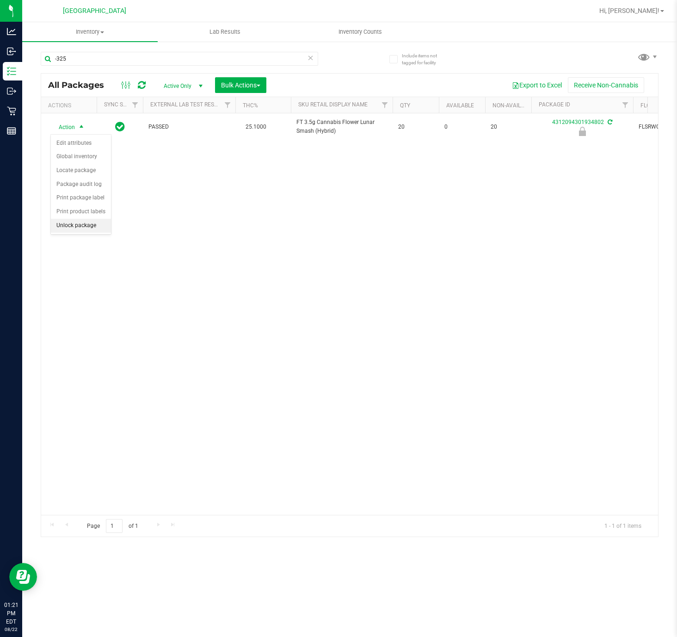
click at [59, 229] on li "Unlock package" at bounding box center [81, 226] width 60 height 14
drag, startPoint x: 102, startPoint y: 46, endPoint x: 69, endPoint y: 43, distance: 32.4
click at [69, 43] on div "-325" at bounding box center [195, 58] width 309 height 30
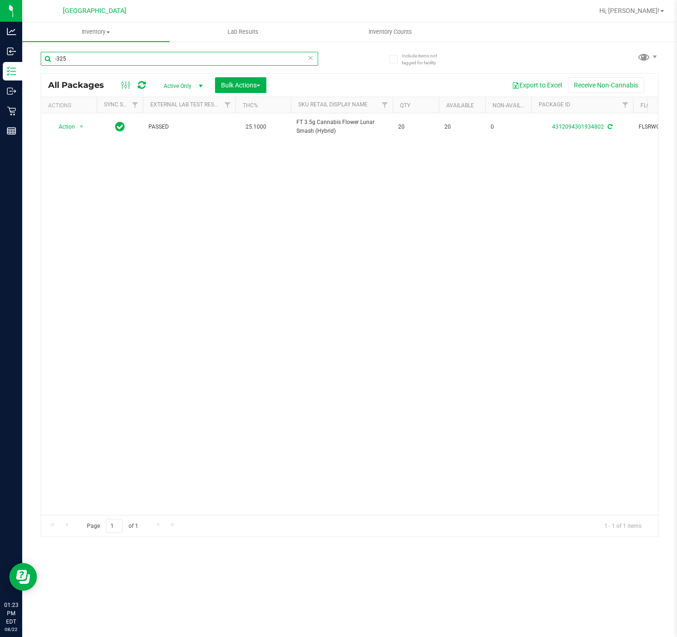
click at [73, 53] on input "-325" at bounding box center [179, 59] width 277 height 14
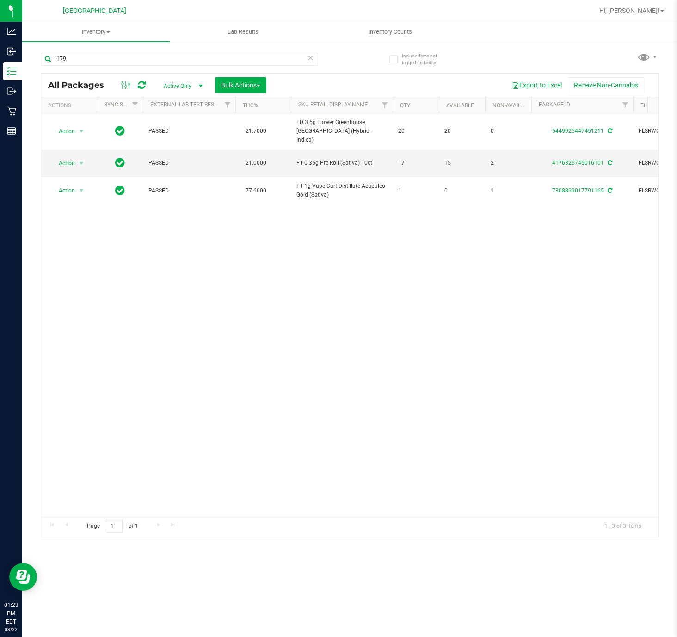
click at [129, 69] on div "-179" at bounding box center [179, 62] width 277 height 21
click at [128, 53] on input "-179" at bounding box center [179, 59] width 277 height 14
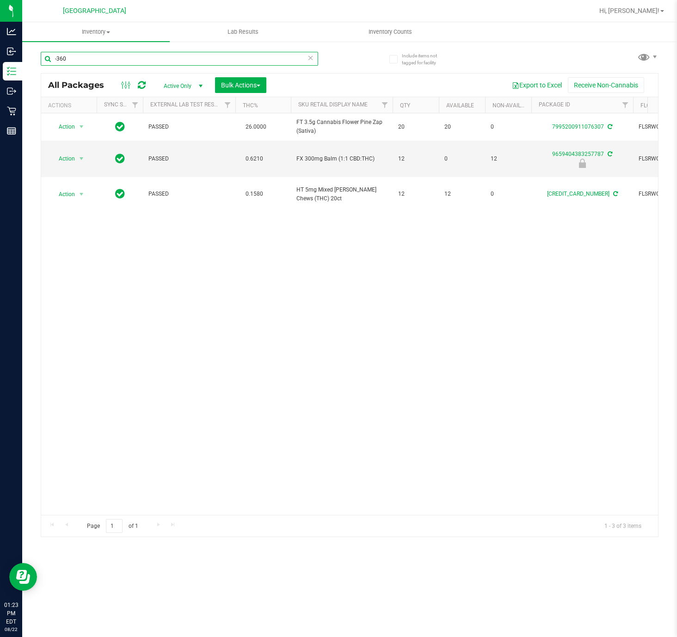
click at [61, 59] on input "-360" at bounding box center [179, 59] width 277 height 14
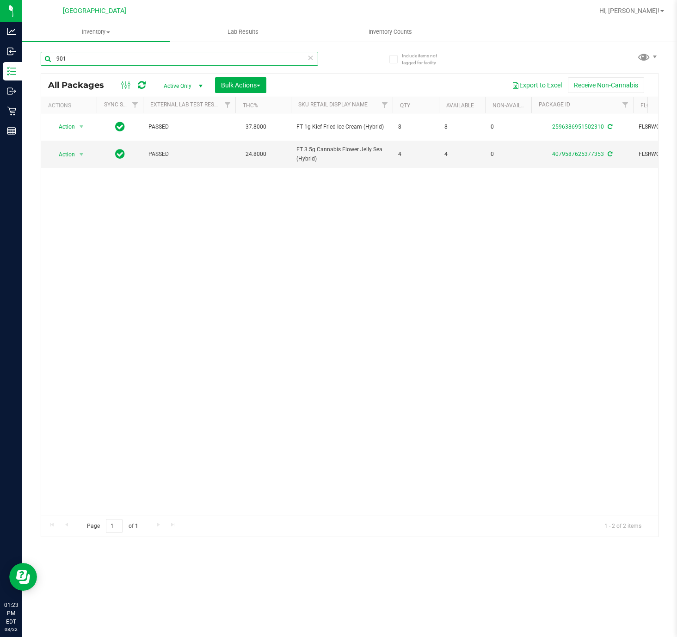
click at [124, 55] on input "-901" at bounding box center [179, 59] width 277 height 14
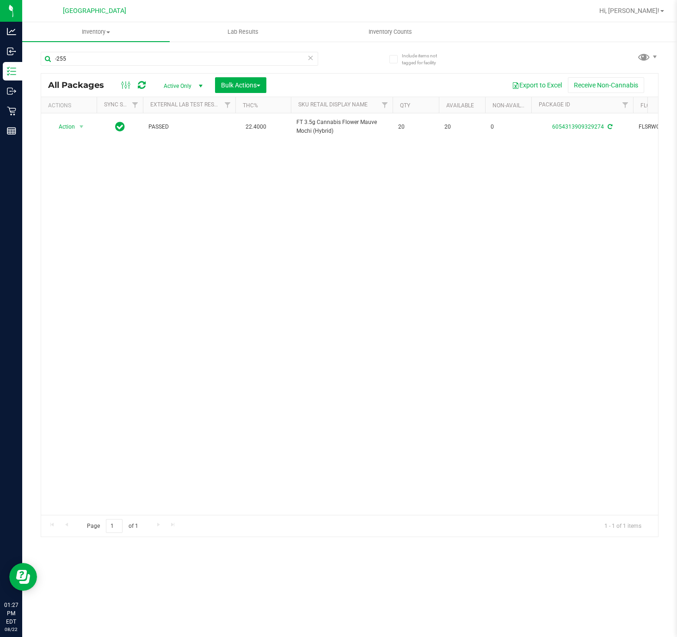
click at [104, 49] on div "-255" at bounding box center [195, 58] width 309 height 30
click at [96, 49] on div "-255" at bounding box center [195, 58] width 309 height 30
click at [90, 50] on div "-255" at bounding box center [195, 58] width 309 height 30
click at [88, 50] on div "-255" at bounding box center [195, 58] width 309 height 30
click at [88, 58] on input "-255" at bounding box center [179, 59] width 277 height 14
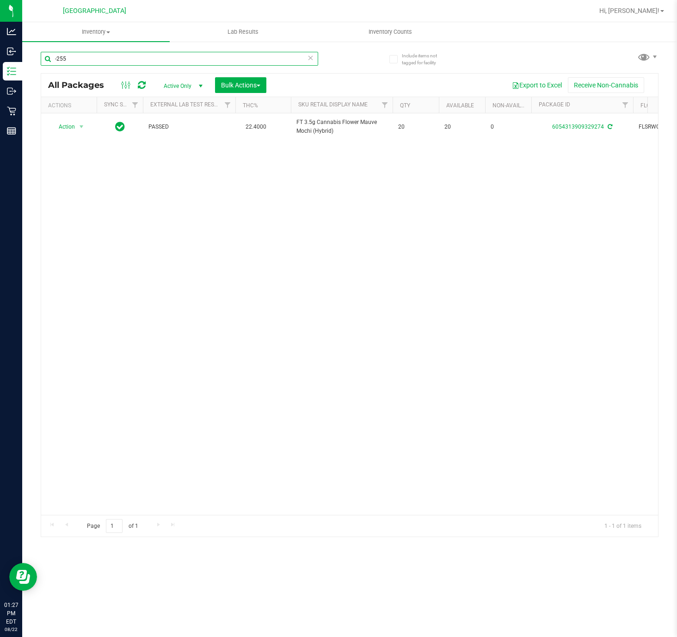
click at [88, 58] on input "-255" at bounding box center [179, 59] width 277 height 14
click at [100, 56] on input "-255" at bounding box center [179, 59] width 277 height 14
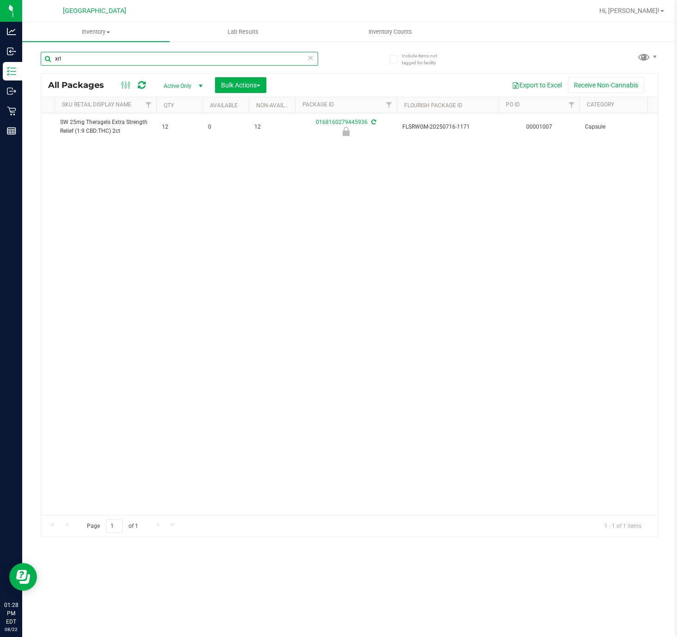
scroll to position [0, 150]
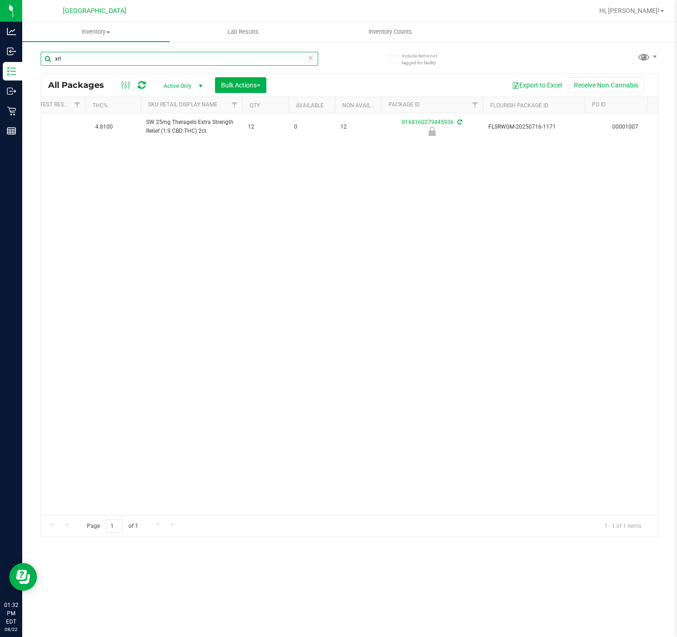
type input "xrl"
click at [116, 515] on div "Page 1 of 1 1 - 1 of 1 items" at bounding box center [349, 526] width 617 height 22
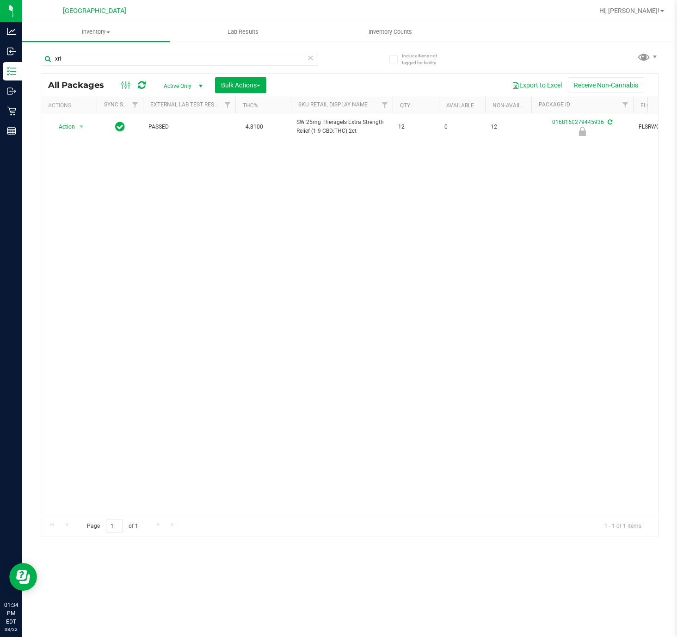
click at [144, 86] on icon at bounding box center [142, 84] width 8 height 9
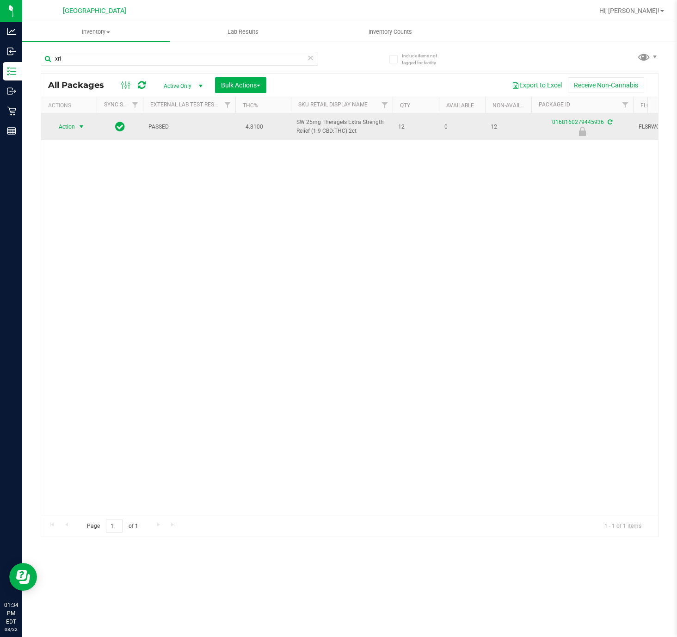
click at [72, 133] on span "Action" at bounding box center [62, 126] width 25 height 13
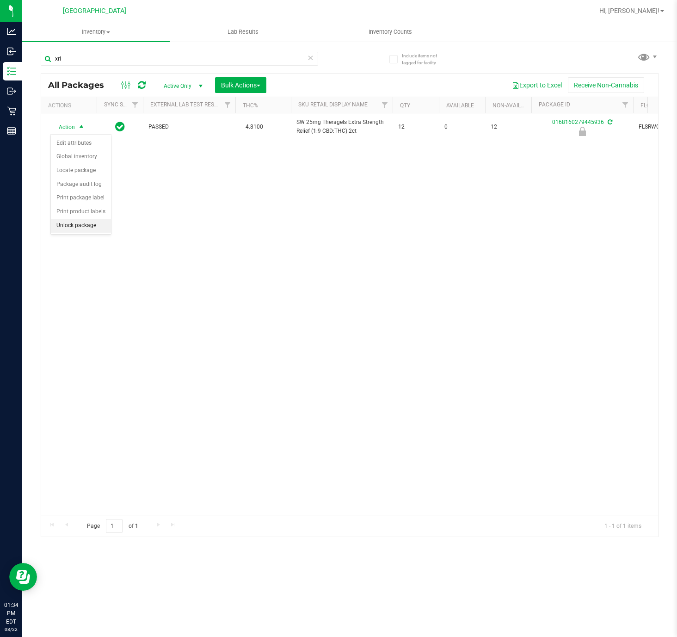
click at [92, 233] on li "Unlock package" at bounding box center [81, 226] width 60 height 14
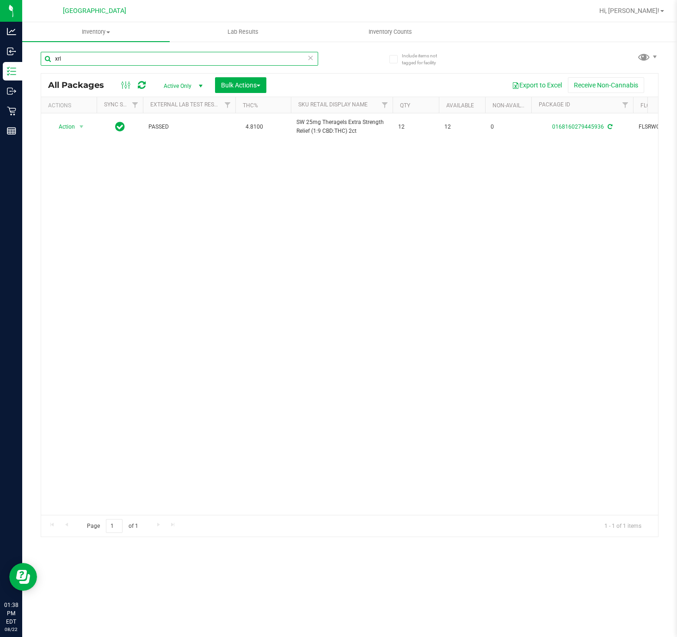
drag, startPoint x: 108, startPoint y: 55, endPoint x: -129, endPoint y: 39, distance: 237.7
click at [0, 39] on html "Analytics Inbound Inventory Outbound Retail Reports 01:38 PM EDT [DATE] 08/22 […" at bounding box center [338, 318] width 677 height 637
drag, startPoint x: 229, startPoint y: 54, endPoint x: -276, endPoint y: 95, distance: 506.5
click at [0, 95] on html "Analytics Inbound Inventory Outbound Retail Reports 01:42 PM EDT [DATE] 08/22 […" at bounding box center [338, 318] width 677 height 637
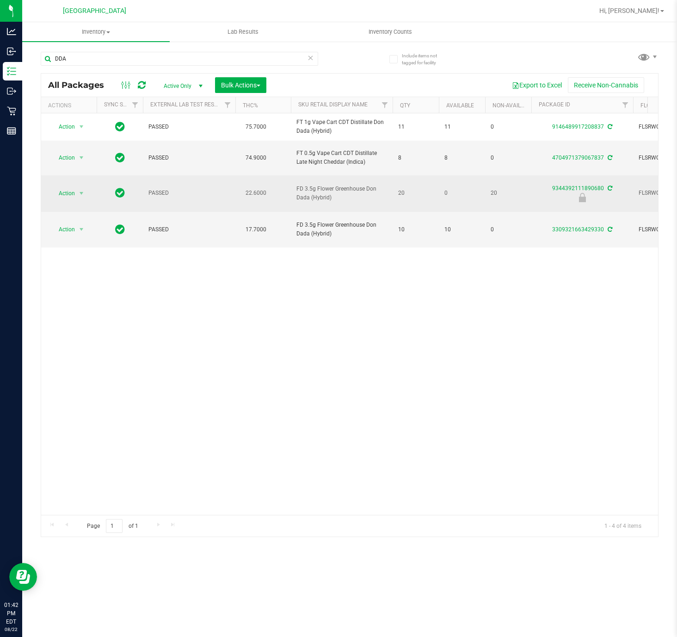
click at [293, 185] on td "FD 3.5g Flower Greenhouse Don Dada (Hybrid)" at bounding box center [342, 193] width 102 height 37
click at [318, 184] on td "FD 3.5g Flower Greenhouse Don Dada (Hybrid)" at bounding box center [342, 193] width 102 height 37
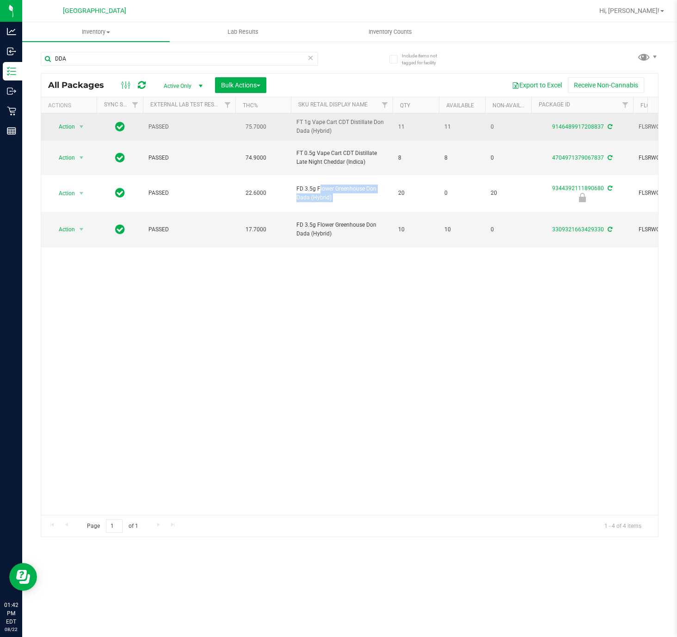
copy tr "FD 3.5g Flower Greenhouse Don Dada (Hybrid)"
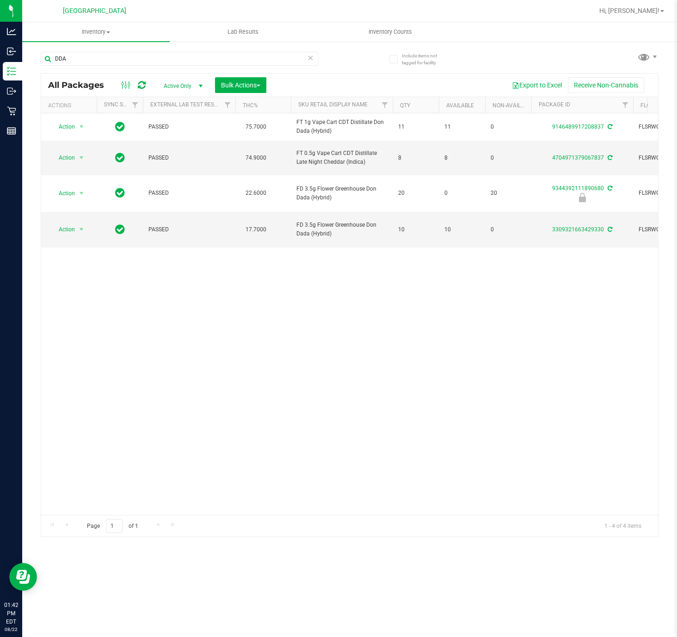
click at [136, 46] on div "DDA" at bounding box center [195, 58] width 309 height 30
drag, startPoint x: 136, startPoint y: 53, endPoint x: -40, endPoint y: 57, distance: 175.8
click at [0, 57] on html "Analytics Inbound Inventory Outbound Retail Reports 01:42 PM EDT [DATE] 08/22 […" at bounding box center [338, 318] width 677 height 637
paste input "FD 3.5g Flower Greenhouse Don Dada (Hybrid)"
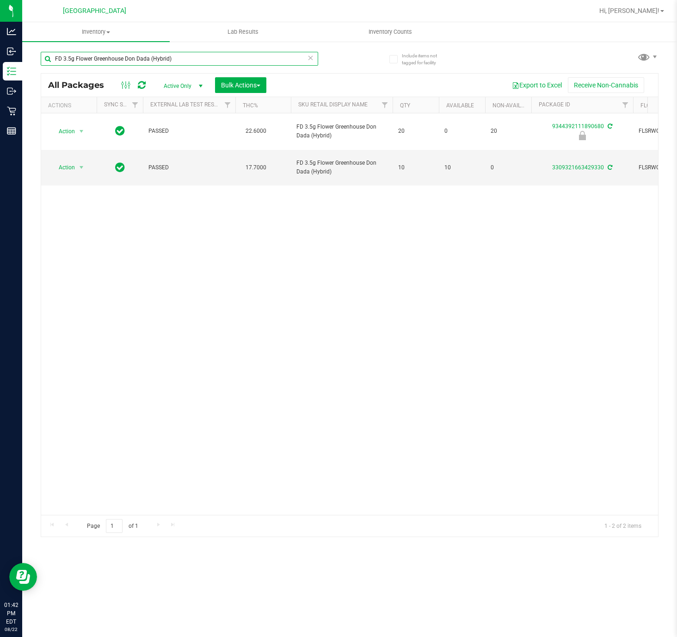
drag, startPoint x: 190, startPoint y: 56, endPoint x: 25, endPoint y: 57, distance: 165.5
click at [25, 57] on div "Include items not tagged for facility FD 3.5g Flower Greenhouse Don Dada (Hybri…" at bounding box center [349, 182] width 655 height 282
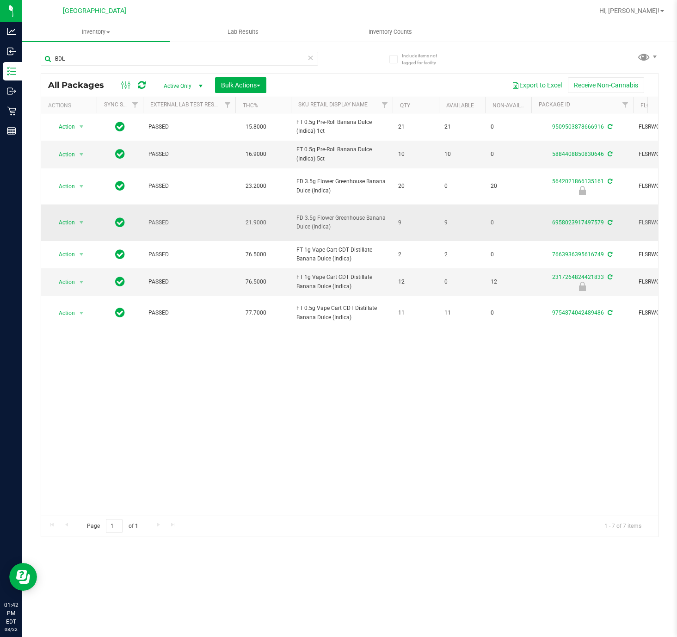
click at [332, 214] on span "FD 3.5g Flower Greenhouse Banana Dulce (Indica)" at bounding box center [341, 223] width 91 height 18
copy tr "FD 3.5g Flower Greenhouse Banana Dulce (Indica)"
click at [106, 68] on div "BDL" at bounding box center [179, 62] width 277 height 21
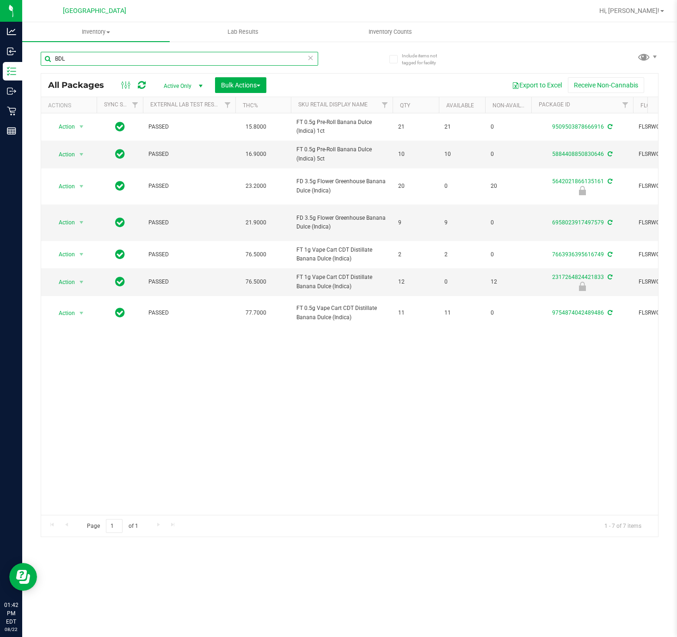
drag, startPoint x: 102, startPoint y: 61, endPoint x: -15, endPoint y: 55, distance: 116.7
click at [0, 55] on html "Analytics Inbound Inventory Outbound Retail Reports 01:42 PM EDT [DATE] 08/22 […" at bounding box center [338, 318] width 677 height 637
paste input "FD 3.5g Flower Greenhouse Banana Dulce (Indica)"
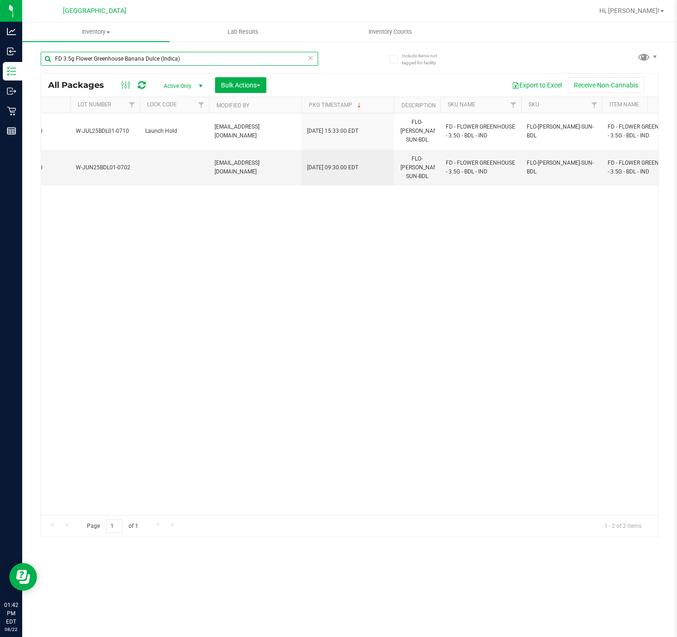
scroll to position [0, 139]
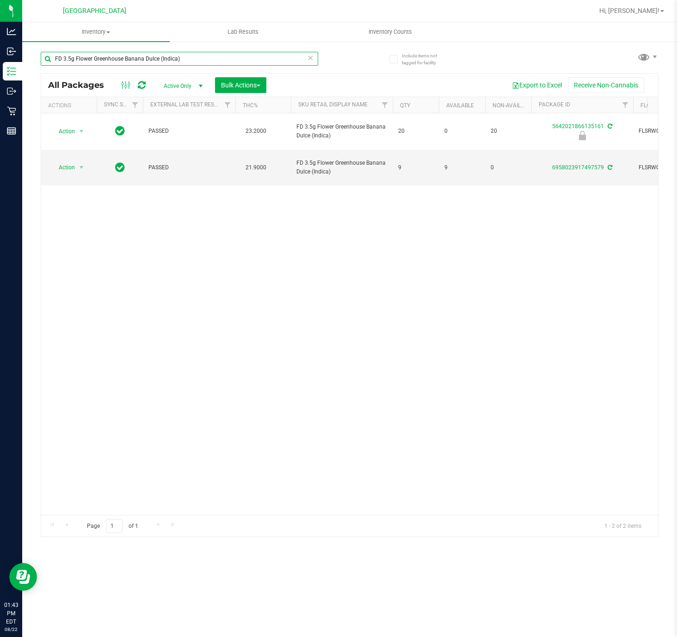
drag, startPoint x: 225, startPoint y: 57, endPoint x: -9, endPoint y: 56, distance: 234.4
click at [0, 56] on html "Analytics Inbound Inventory Outbound Retail Reports 01:43 PM EDT [DATE] 08/22 […" at bounding box center [338, 318] width 677 height 637
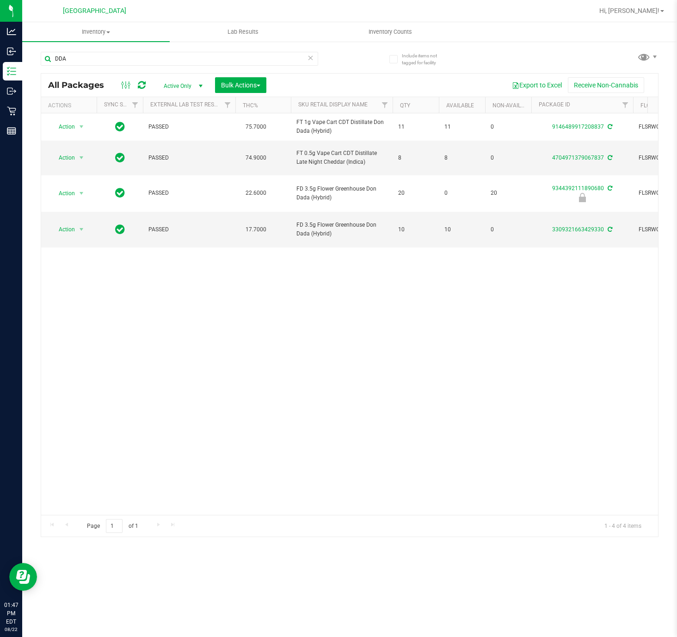
click at [329, 441] on div "Action Action Adjust qty Create package Edit attributes Global inventory Locate…" at bounding box center [349, 313] width 617 height 401
drag, startPoint x: 118, startPoint y: 61, endPoint x: -108, endPoint y: 64, distance: 225.6
click at [0, 64] on html "Analytics Inbound Inventory Outbound Retail Reports 01:48 PM EDT [DATE] 08/22 […" at bounding box center [338, 318] width 677 height 637
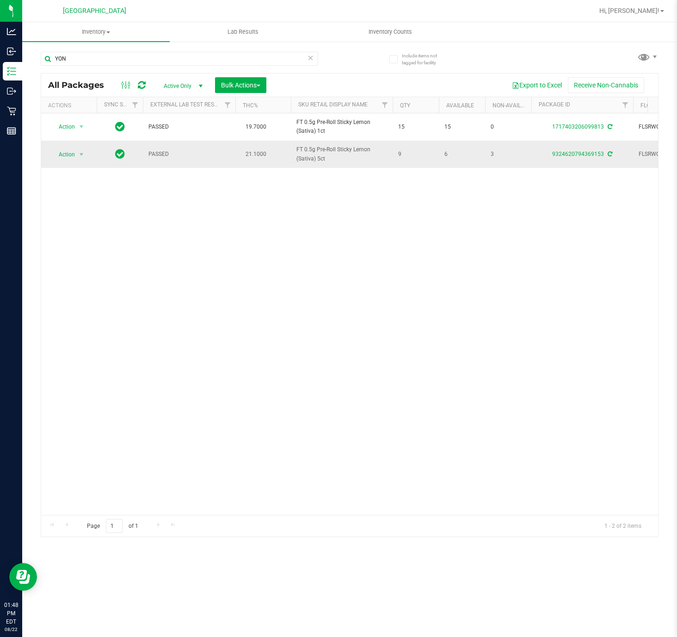
click at [464, 150] on span "6" at bounding box center [461, 154] width 35 height 9
drag, startPoint x: 236, startPoint y: 55, endPoint x: -492, endPoint y: 42, distance: 728.3
click at [0, 42] on html "Analytics Inbound Inventory Outbound Retail Reports 01:49 PM EDT [DATE] 08/22 […" at bounding box center [338, 318] width 677 height 637
type input "W-SEP24DDA01-0916"
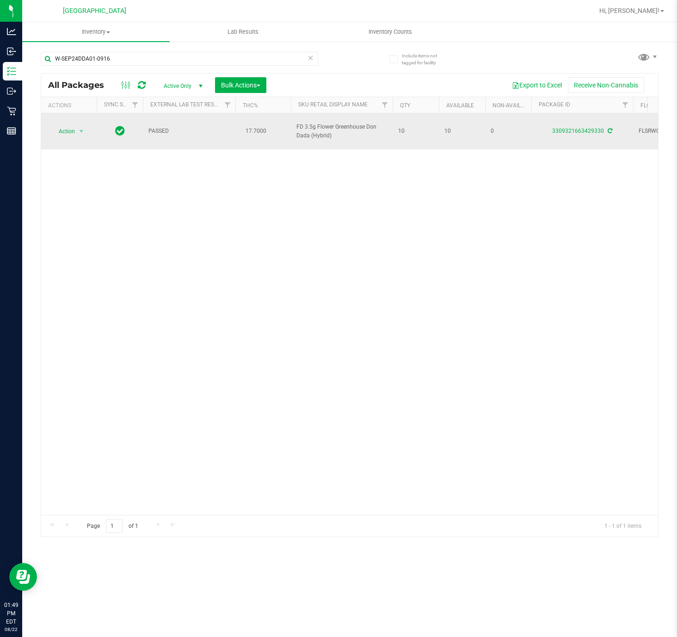
click at [80, 120] on td "Action Action Adjust qty Create package Edit attributes Global inventory Locate…" at bounding box center [68, 131] width 55 height 36
click at [73, 126] on span "Action" at bounding box center [62, 131] width 25 height 13
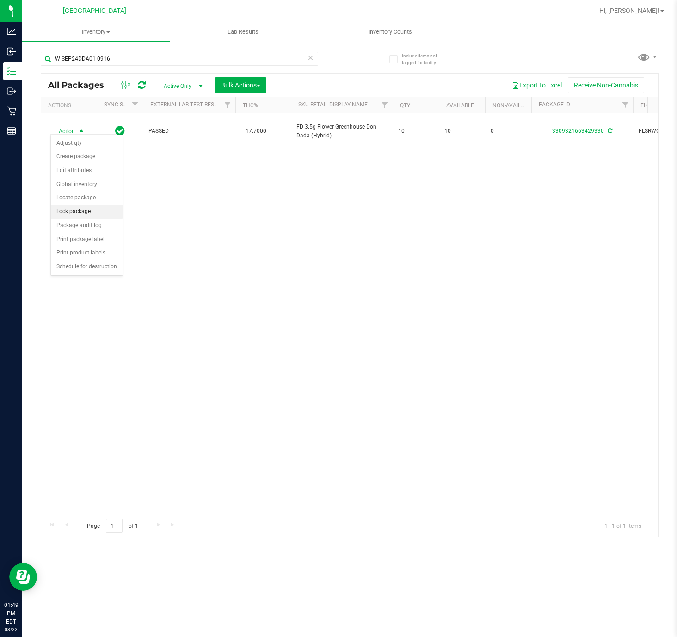
click at [96, 219] on li "Lock package" at bounding box center [87, 212] width 72 height 14
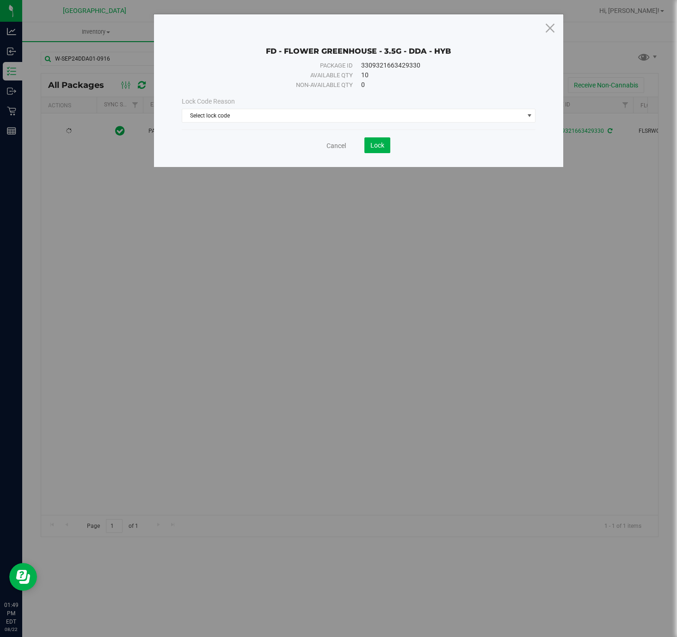
click at [233, 132] on div "Cancel Lock" at bounding box center [359, 141] width 354 height 23
click at [236, 117] on span "Select lock code" at bounding box center [352, 115] width 341 height 13
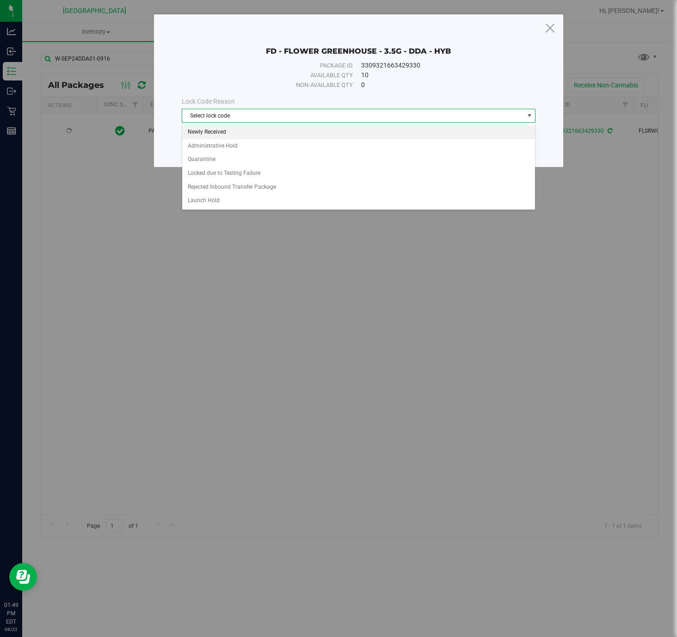
click at [234, 128] on li "Newly Received" at bounding box center [358, 132] width 352 height 14
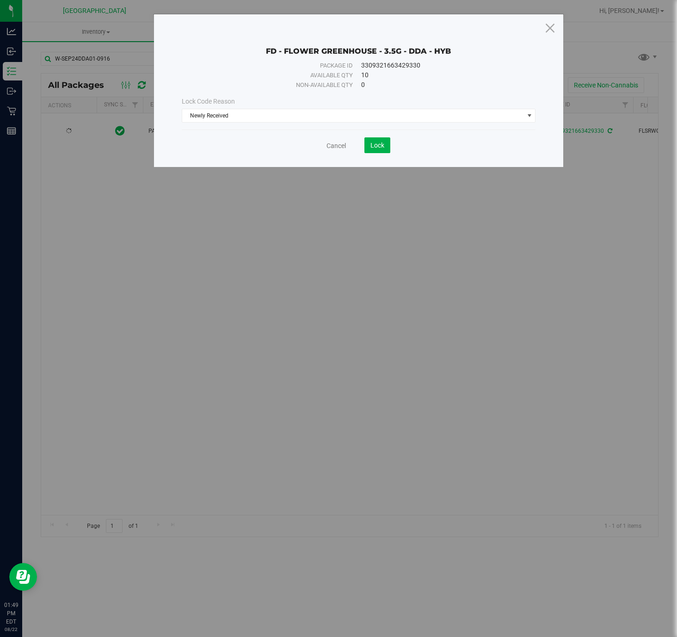
click at [396, 146] on div "Cancel Lock" at bounding box center [359, 145] width 354 height 16
drag, startPoint x: 397, startPoint y: 151, endPoint x: 364, endPoint y: 150, distance: 33.3
click at [394, 151] on div "Cancel Lock" at bounding box center [359, 145] width 354 height 16
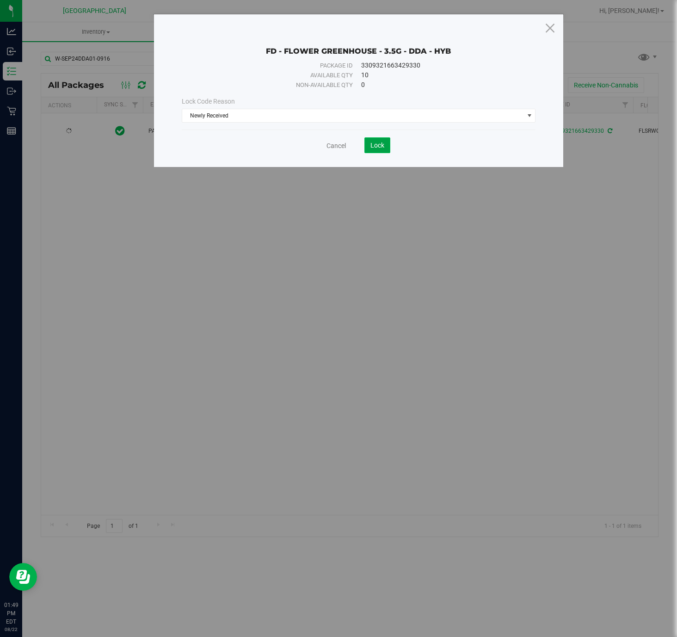
click at [364, 150] on button "Lock" at bounding box center [377, 145] width 26 height 16
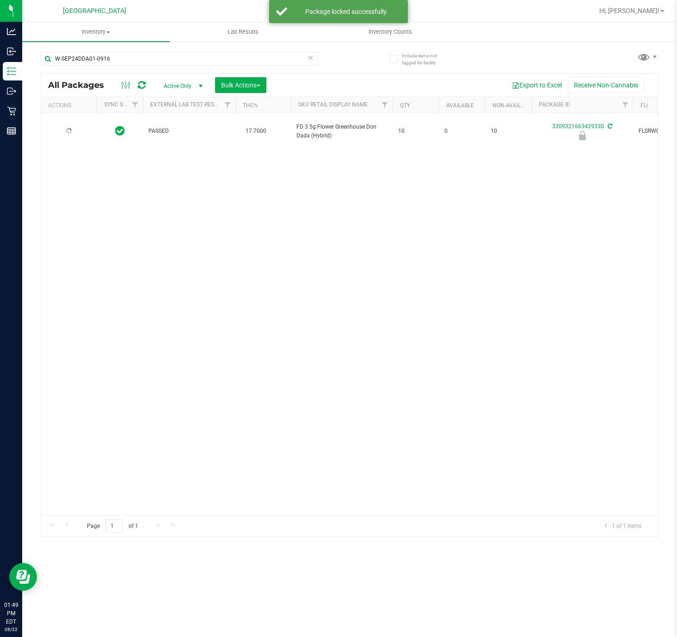
click at [71, 129] on icon at bounding box center [69, 131] width 8 height 8
click at [71, 129] on span "Action" at bounding box center [62, 131] width 25 height 13
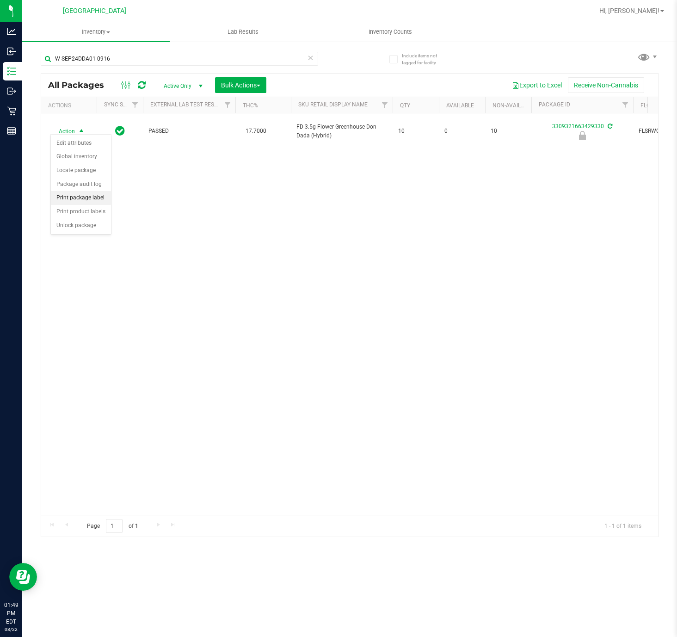
click at [108, 197] on li "Print package label" at bounding box center [81, 198] width 60 height 14
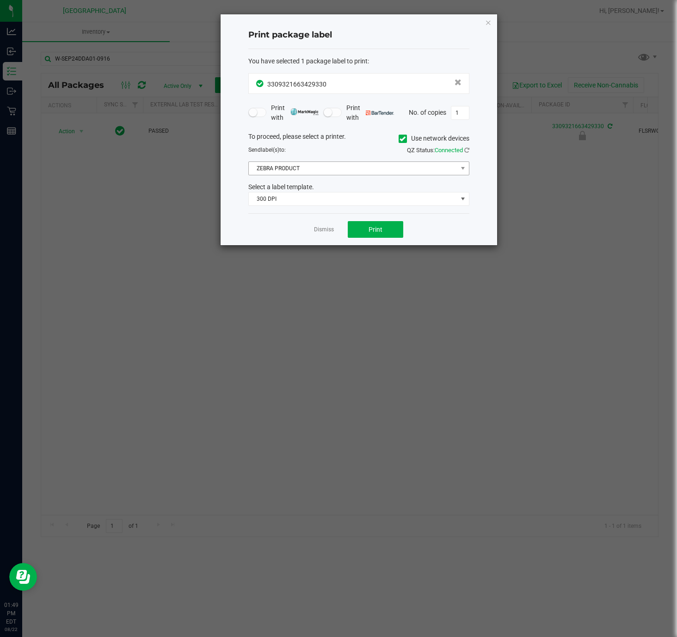
drag, startPoint x: 346, startPoint y: 161, endPoint x: 342, endPoint y: 164, distance: 5.0
click at [345, 161] on div "To proceed, please select a printer. Use network devices Send label(s) to: QZ S…" at bounding box center [358, 169] width 221 height 74
drag, startPoint x: 342, startPoint y: 164, endPoint x: 337, endPoint y: 166, distance: 4.8
click at [339, 165] on span "ZEBRA PRODUCT" at bounding box center [353, 168] width 209 height 13
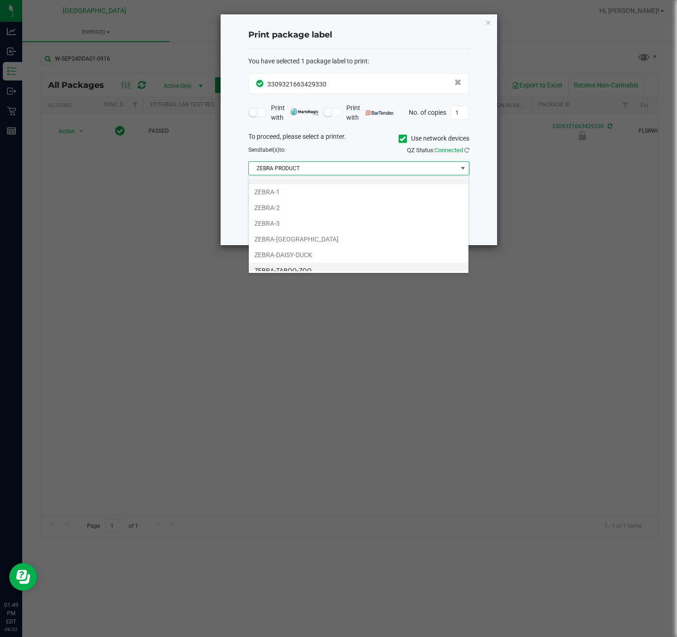
scroll to position [21, 0]
click at [319, 231] on li "ZEBRA-[GEOGRAPHIC_DATA]" at bounding box center [359, 232] width 220 height 16
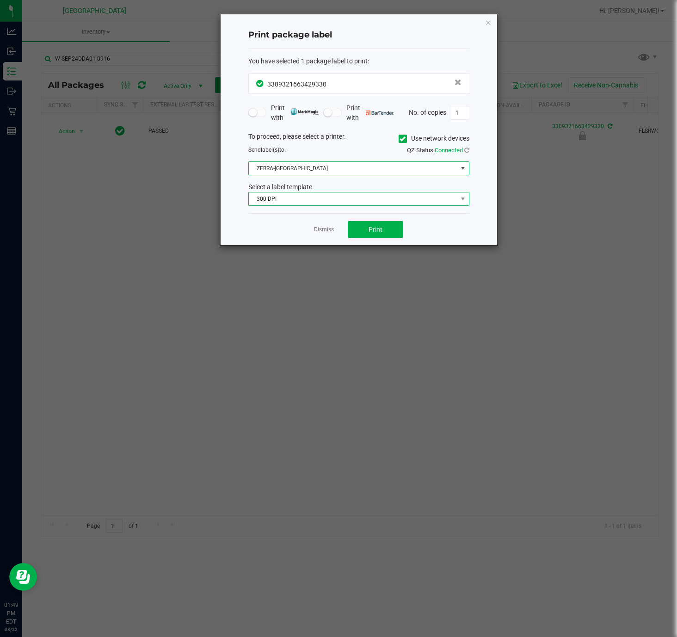
click at [359, 193] on span "300 DPI" at bounding box center [358, 199] width 221 height 14
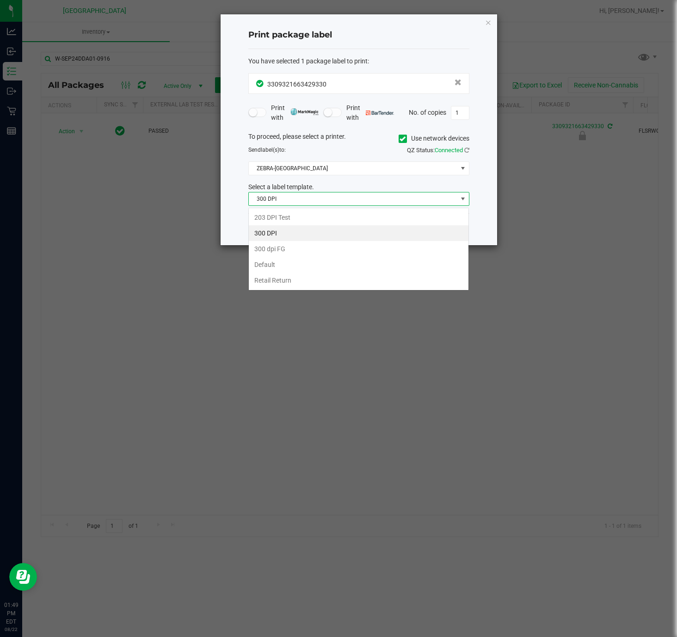
scroll to position [14, 221]
drag, startPoint x: 337, startPoint y: 273, endPoint x: 339, endPoint y: 281, distance: 7.6
click at [339, 281] on ul "203 DPI Test 300 DPI 300 dpi FG Default Retail Return" at bounding box center [359, 248] width 220 height 79
click at [339, 281] on li "Retail Return" at bounding box center [359, 280] width 220 height 16
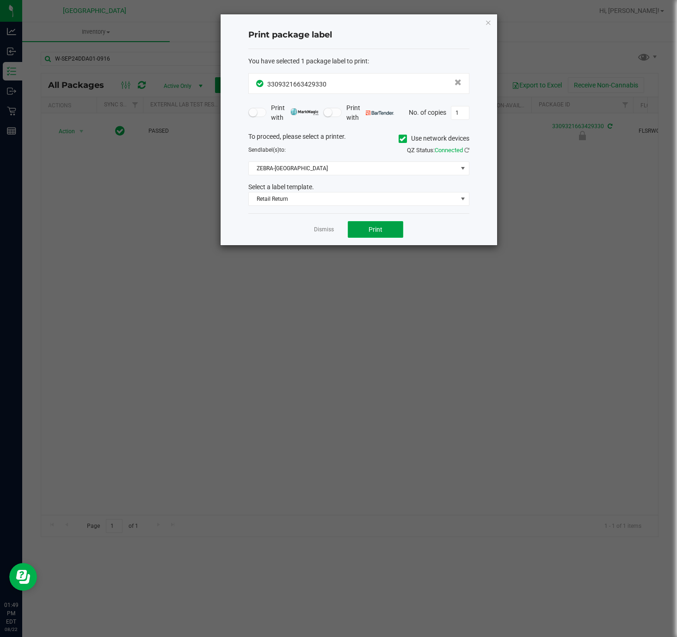
click at [372, 236] on button "Print" at bounding box center [375, 229] width 55 height 17
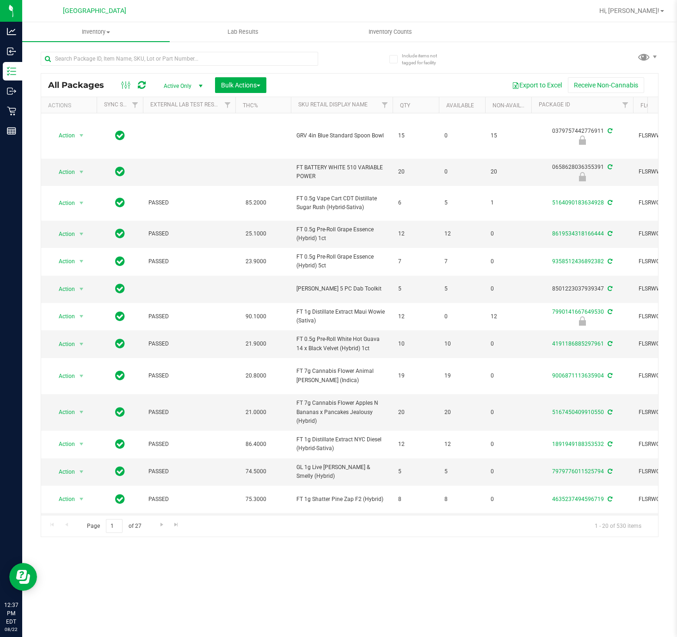
click at [163, 67] on div at bounding box center [179, 62] width 277 height 21
click at [162, 64] on input "text" at bounding box center [179, 59] width 277 height 14
paste input "FT BATTERY WHITE 510 VARIABLE POWER"
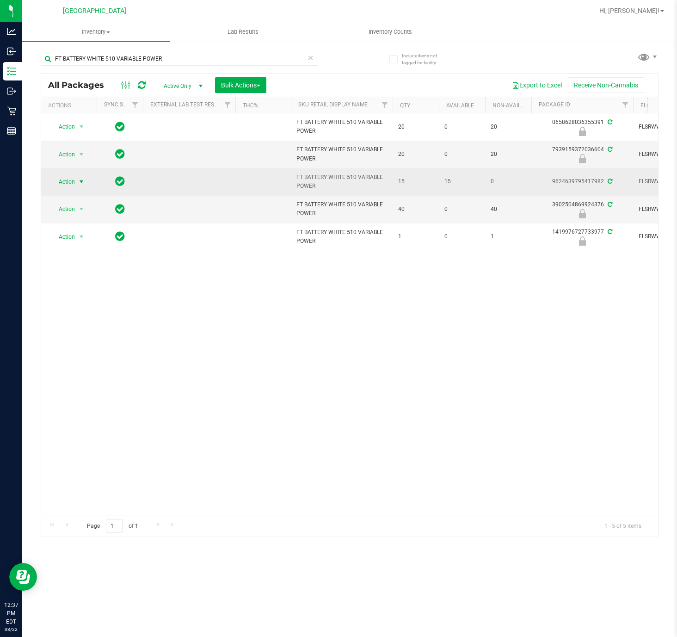
click at [84, 182] on span "select" at bounding box center [81, 181] width 7 height 7
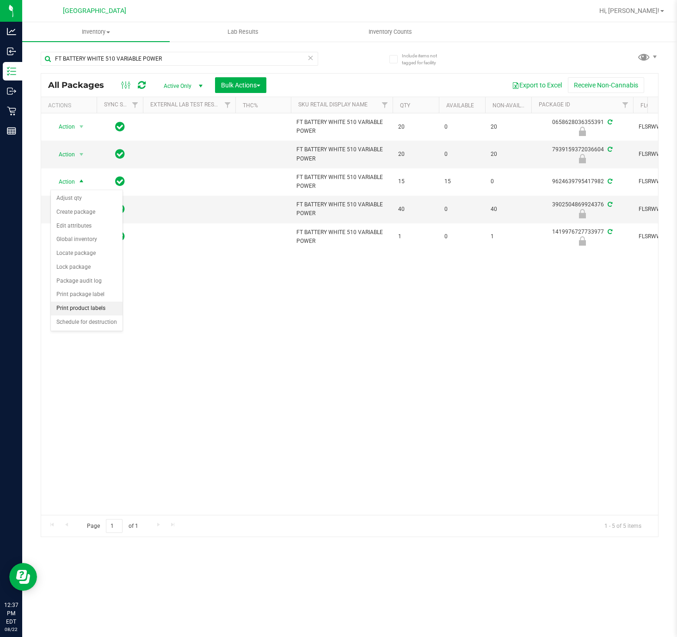
click at [100, 313] on li "Print product labels" at bounding box center [87, 308] width 72 height 14
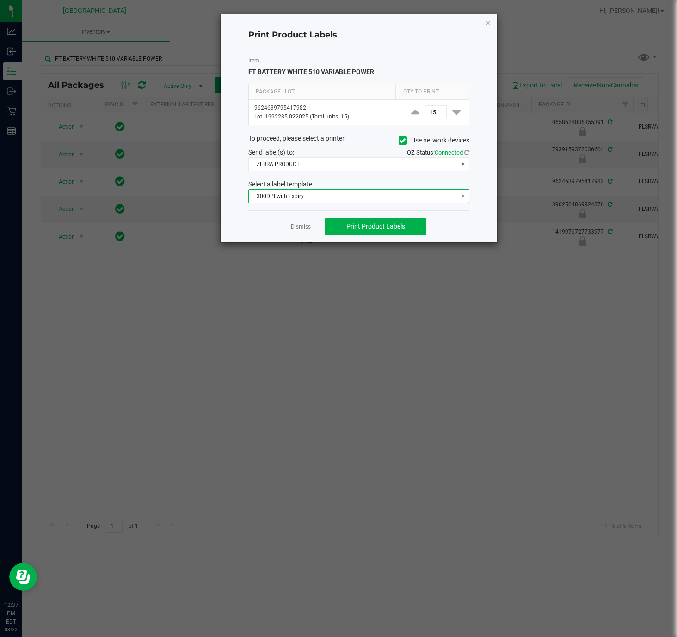
click at [329, 193] on span "300DPI with Expiry" at bounding box center [353, 196] width 209 height 13
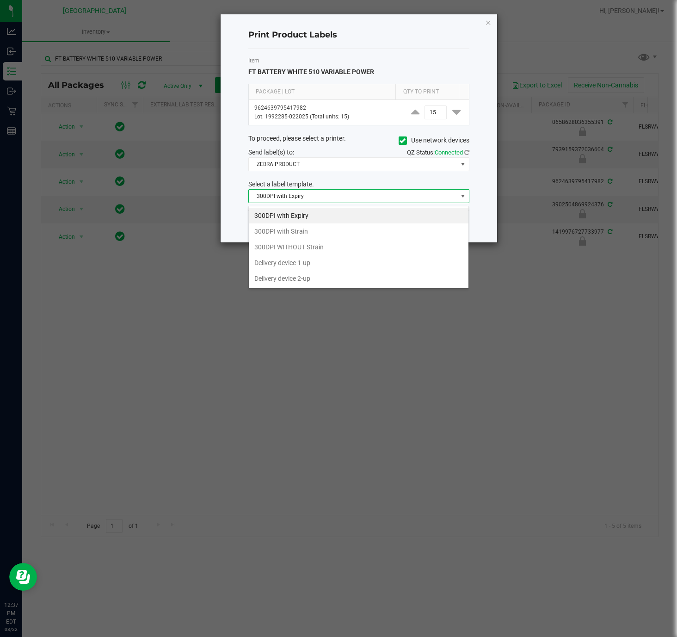
scroll to position [14, 221]
click at [307, 228] on li "300DPI with Strain" at bounding box center [359, 231] width 220 height 16
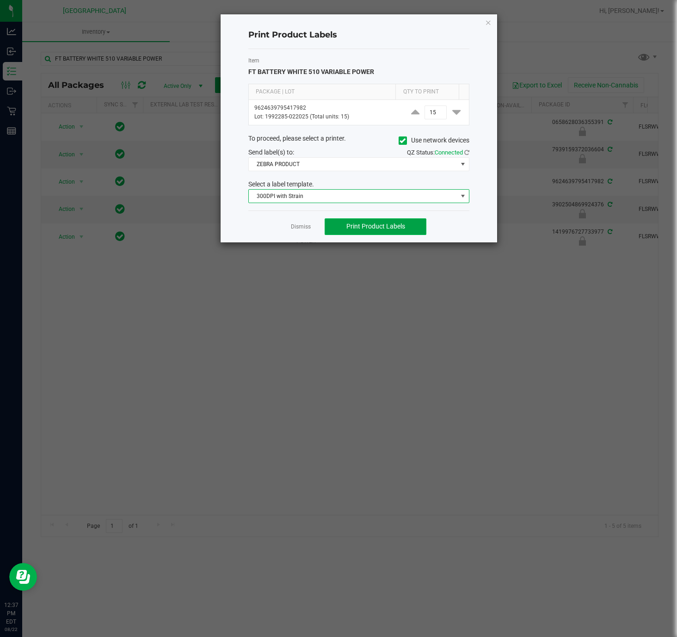
click at [354, 227] on span "Print Product Labels" at bounding box center [375, 225] width 59 height 7
drag, startPoint x: 298, startPoint y: 232, endPoint x: 127, endPoint y: 15, distance: 276.5
click at [298, 231] on link "Dismiss" at bounding box center [301, 227] width 20 height 8
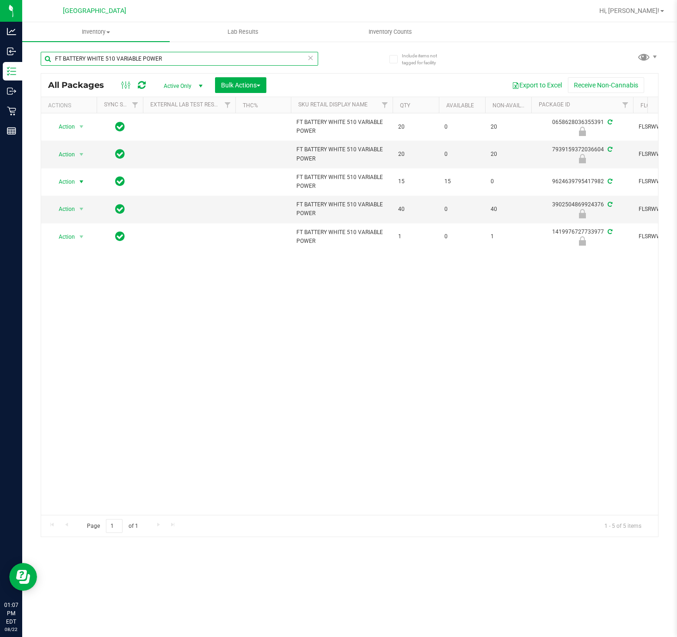
click at [152, 57] on input "FT BATTERY WHITE 510 VARIABLE POWER" at bounding box center [179, 59] width 277 height 14
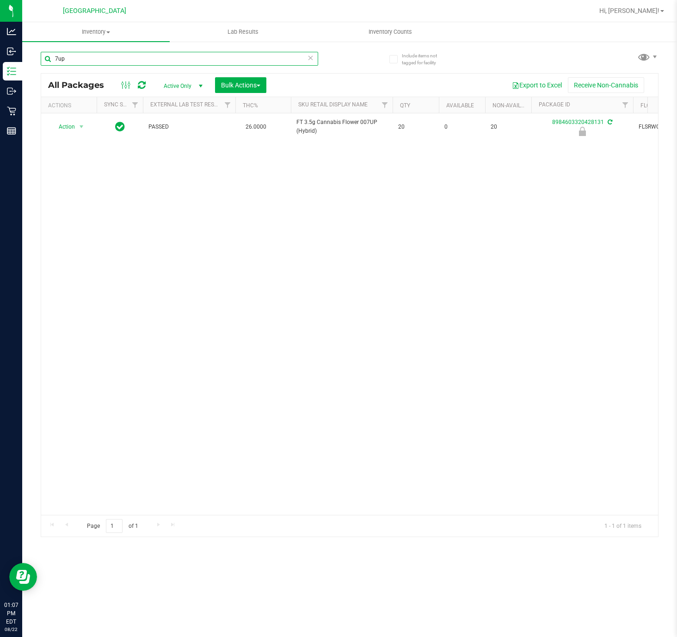
type input "7up"
click at [200, 347] on div "Action Action Edit attributes Global inventory Locate package Package audit log…" at bounding box center [349, 313] width 617 height 401
click at [247, 295] on div "Action Action Edit attributes Global inventory Locate package Package audit log…" at bounding box center [349, 313] width 617 height 401
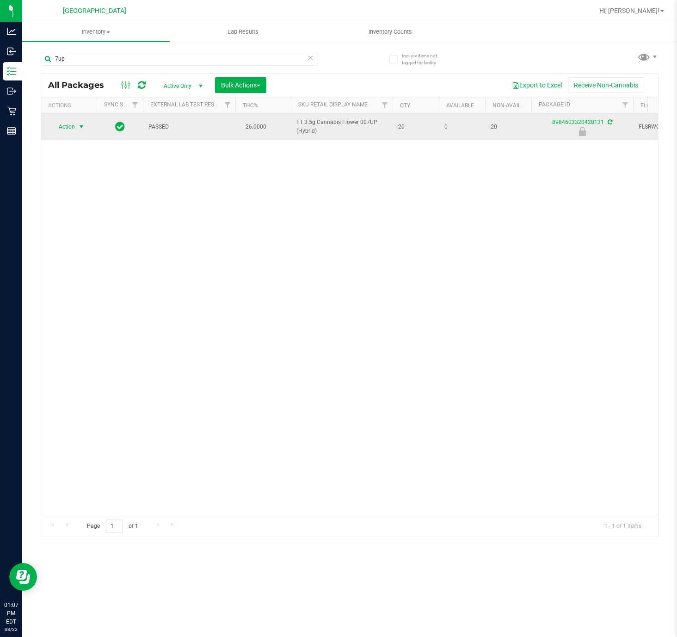
click at [69, 126] on span "Action" at bounding box center [62, 126] width 25 height 13
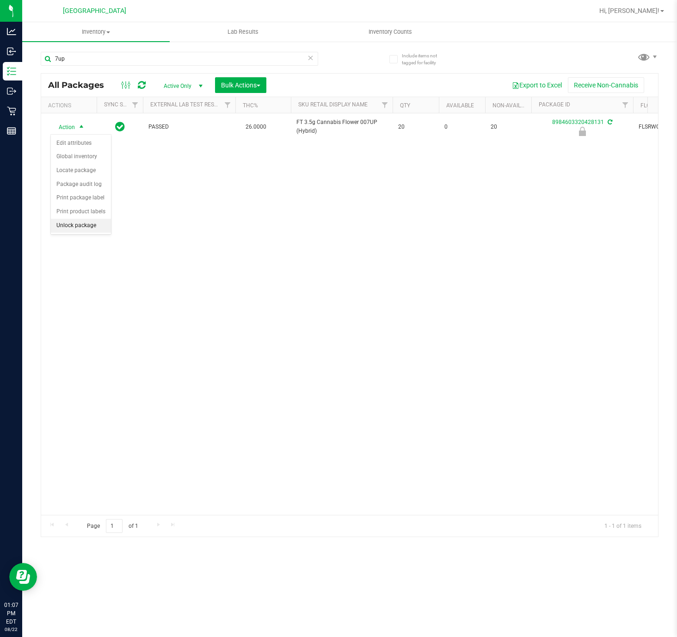
click at [78, 227] on li "Unlock package" at bounding box center [81, 226] width 60 height 14
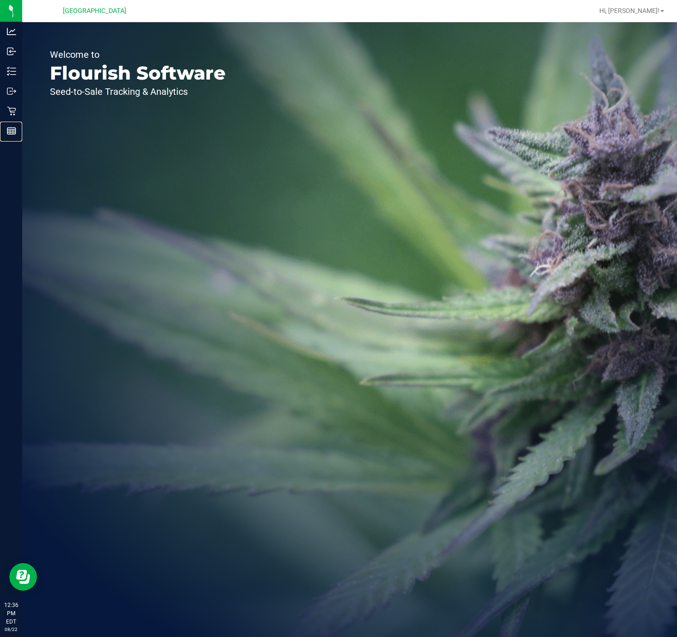
drag, startPoint x: 18, startPoint y: 128, endPoint x: 172, endPoint y: 143, distance: 154.3
click at [0, 0] on p "Reports" at bounding box center [0, 0] width 0 height 0
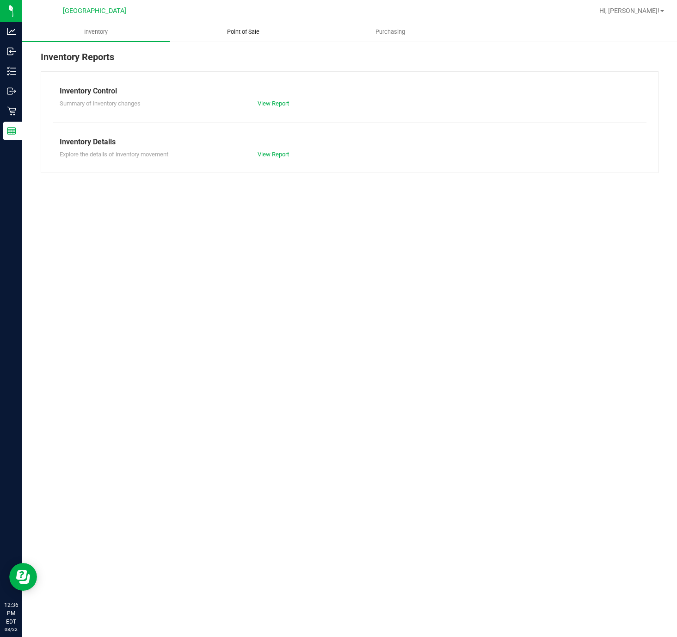
click at [239, 30] on span "Point of Sale" at bounding box center [243, 32] width 57 height 8
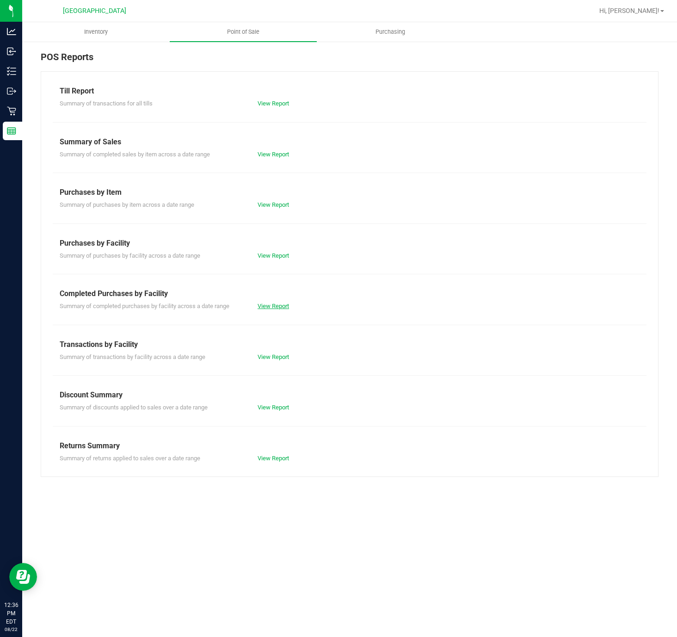
click at [276, 308] on link "View Report" at bounding box center [273, 305] width 31 height 7
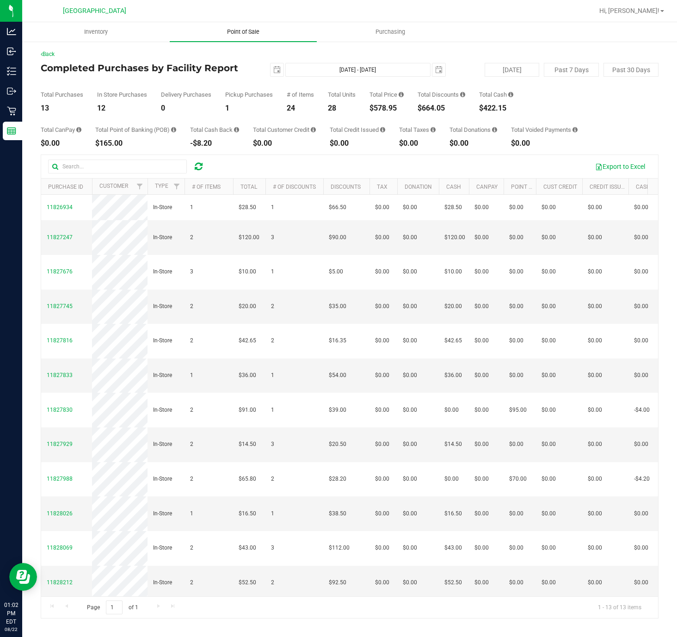
click at [258, 35] on span "Point of Sale" at bounding box center [243, 32] width 57 height 8
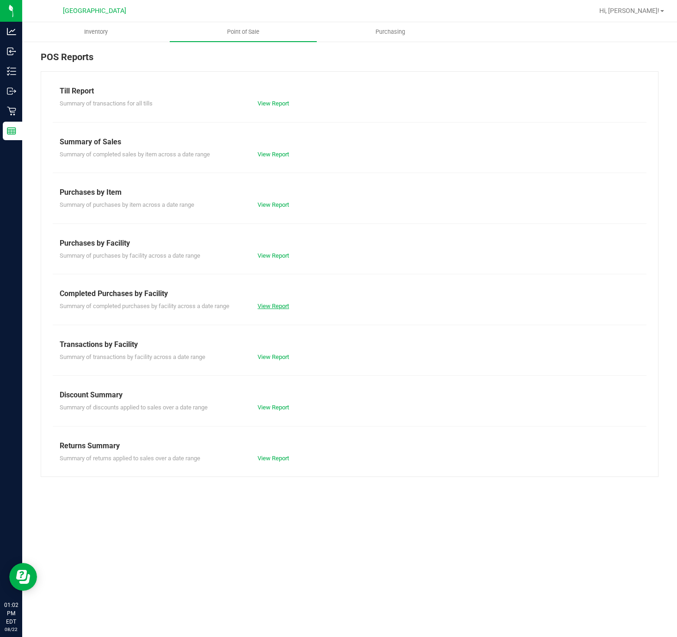
click at [274, 305] on link "View Report" at bounding box center [273, 305] width 31 height 7
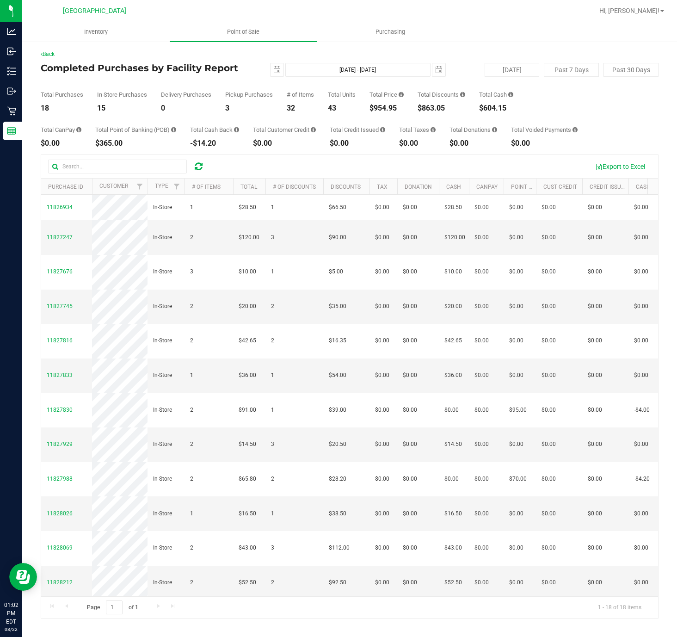
click at [388, 109] on div "$954.95" at bounding box center [386, 107] width 34 height 7
copy div "954.95"
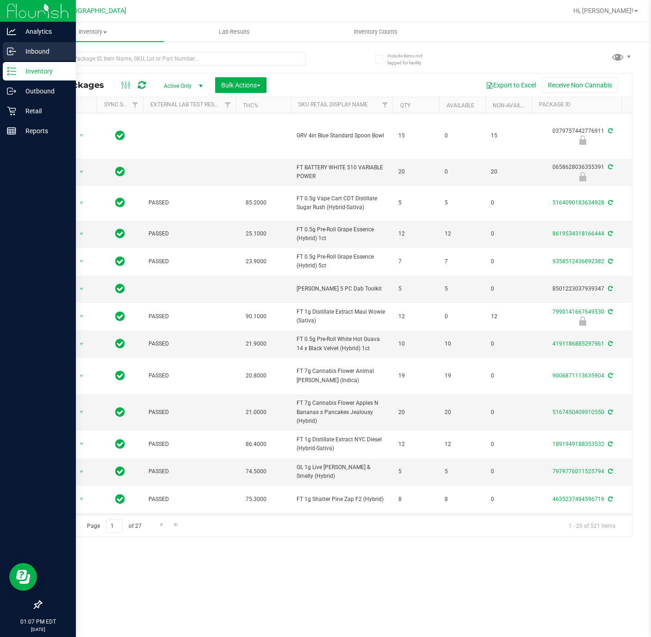
click at [19, 49] on p "Inbound" at bounding box center [43, 51] width 55 height 11
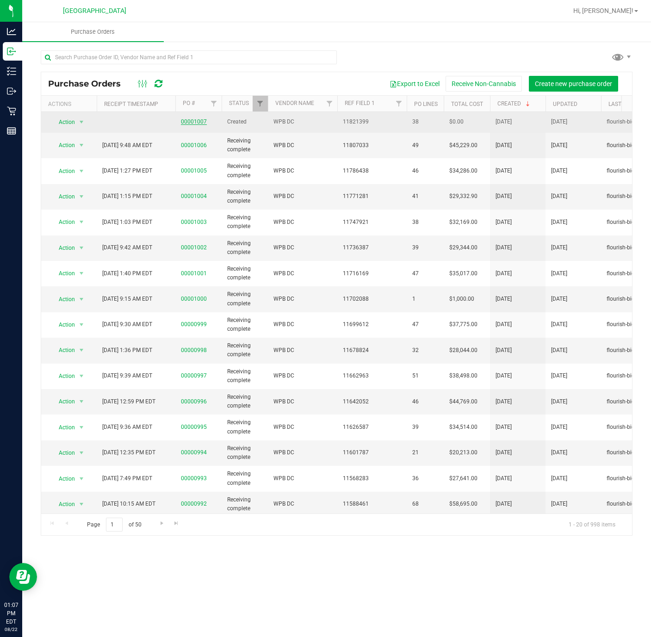
click at [185, 120] on link "00001007" at bounding box center [194, 121] width 26 height 6
